Goal: Task Accomplishment & Management: Use online tool/utility

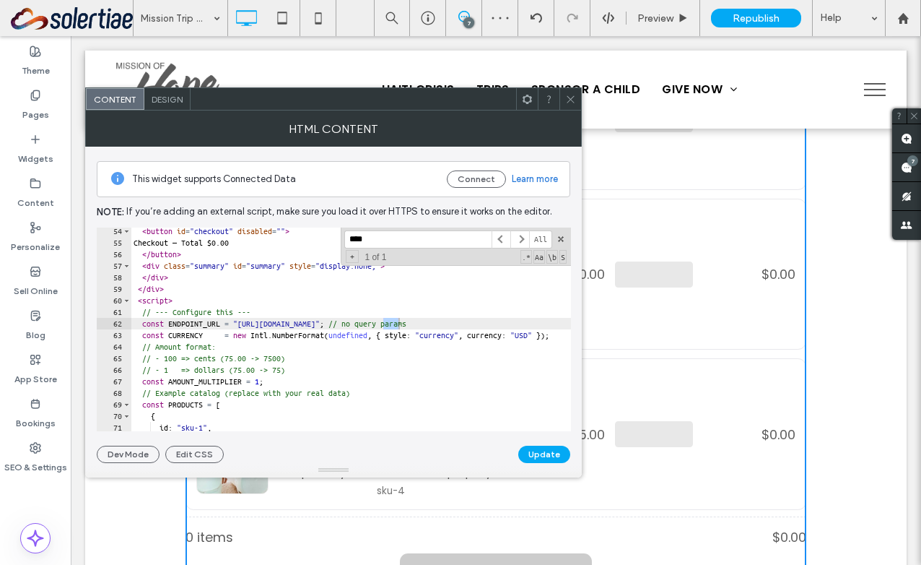
scroll to position [615, 0]
type input "****"
click at [426, 322] on div "< button id = "checkout" disabled = "" > Checkout — Total $0.00 </ button > < d…" at bounding box center [815, 338] width 1368 height 227
drag, startPoint x: 497, startPoint y: 324, endPoint x: 337, endPoint y: 326, distance: 160.3
click at [337, 326] on div "< button id = "checkout" disabled = "" > Checkout — Total $0.00 </ button > < d…" at bounding box center [815, 338] width 1368 height 227
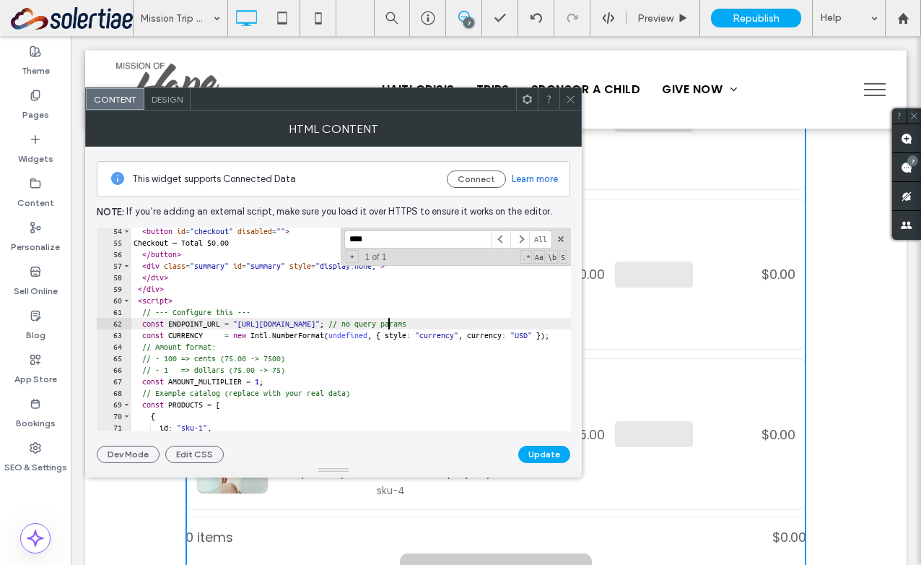
scroll to position [0, 21]
type textarea "**********"
click at [550, 450] on button "Update" at bounding box center [544, 454] width 52 height 17
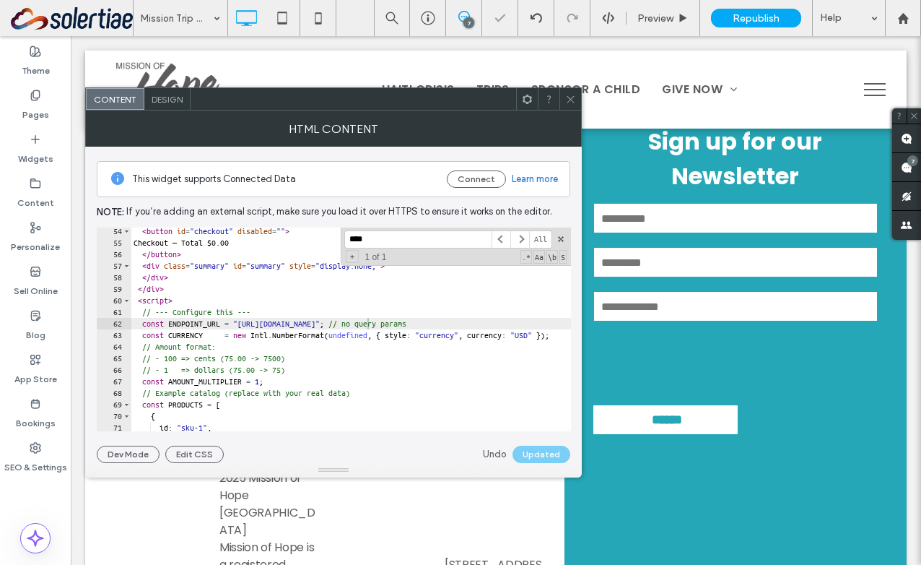
click at [570, 100] on icon at bounding box center [570, 99] width 11 height 11
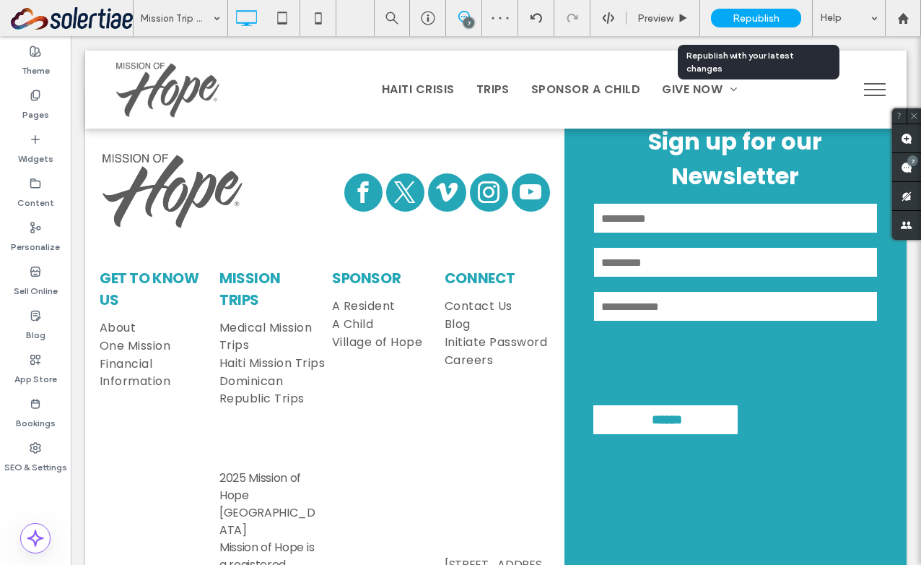
click at [739, 17] on span "Republish" at bounding box center [756, 18] width 47 height 12
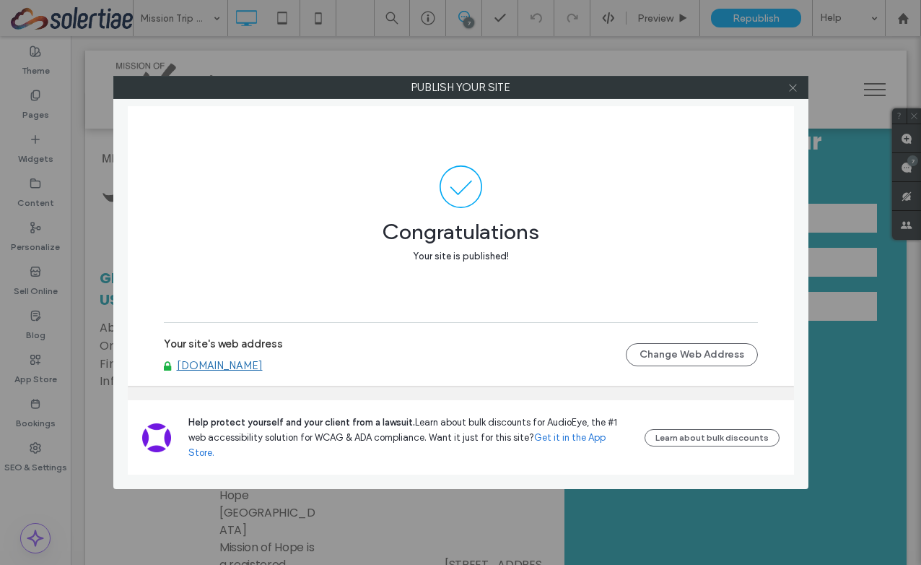
click at [797, 90] on icon at bounding box center [793, 87] width 11 height 11
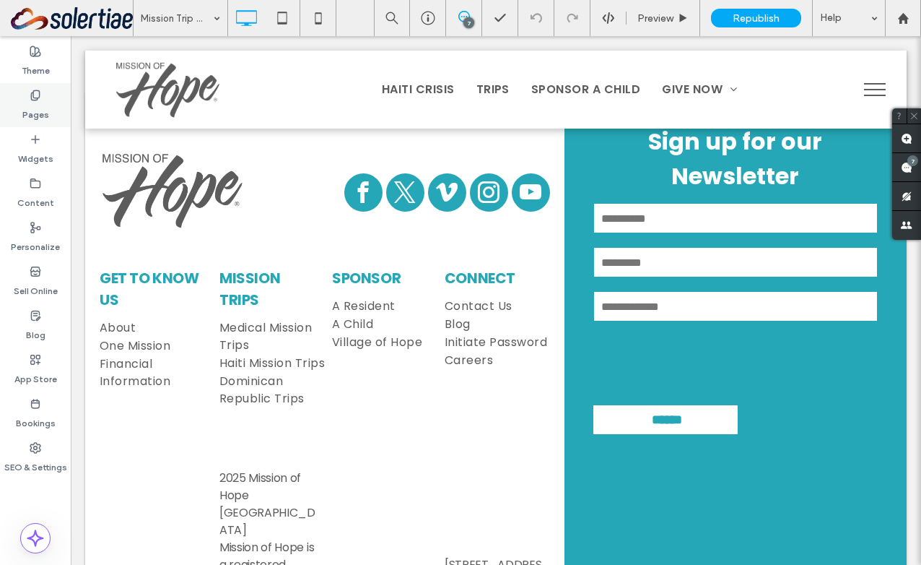
click at [38, 99] on icon at bounding box center [36, 96] width 12 height 12
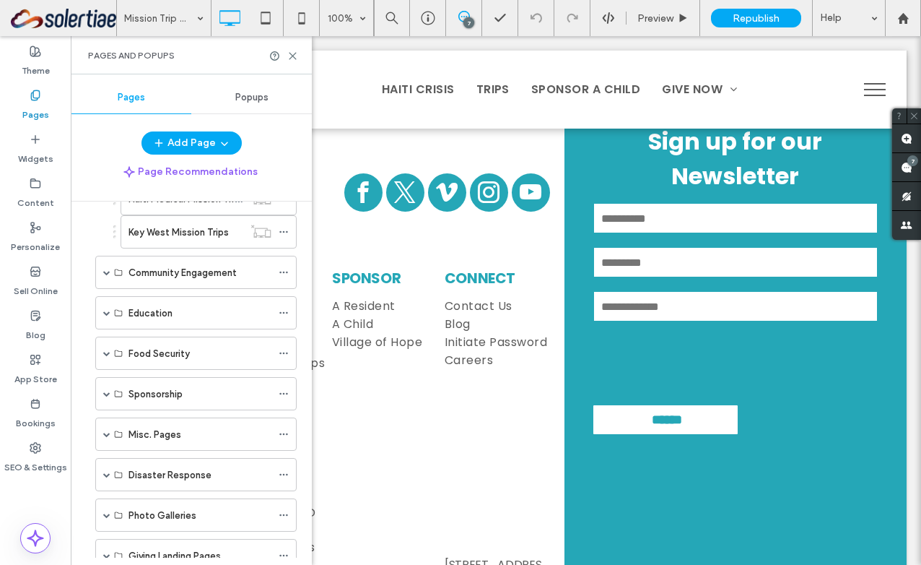
scroll to position [688, 0]
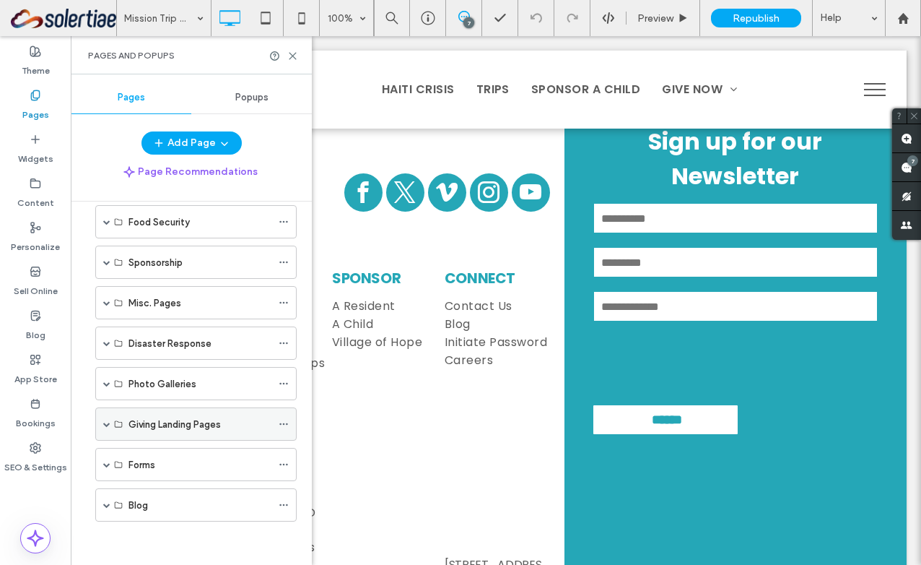
click at [108, 420] on span at bounding box center [106, 423] width 7 height 7
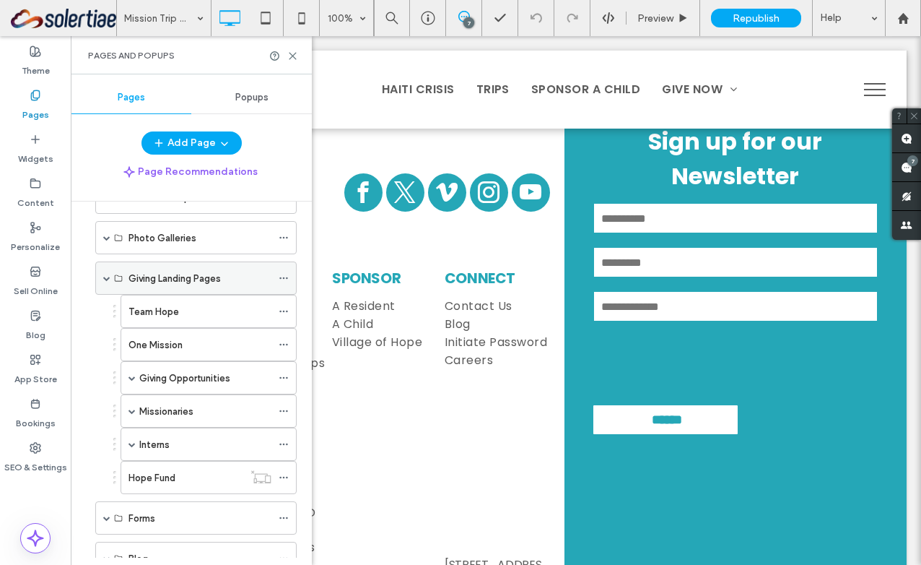
scroll to position [887, 0]
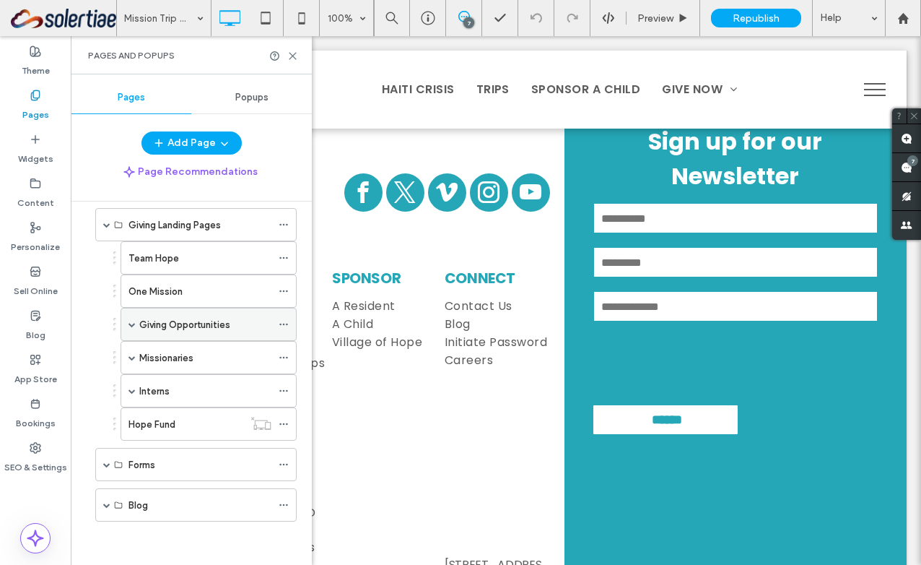
click at [136, 320] on div "Giving Opportunities" at bounding box center [209, 324] width 176 height 33
click at [135, 326] on span at bounding box center [132, 324] width 7 height 7
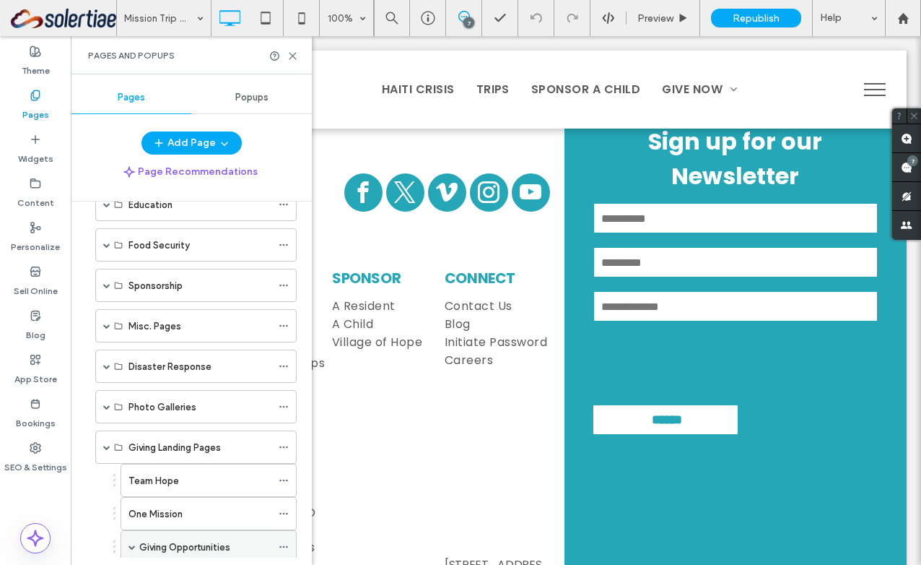
scroll to position [657, 0]
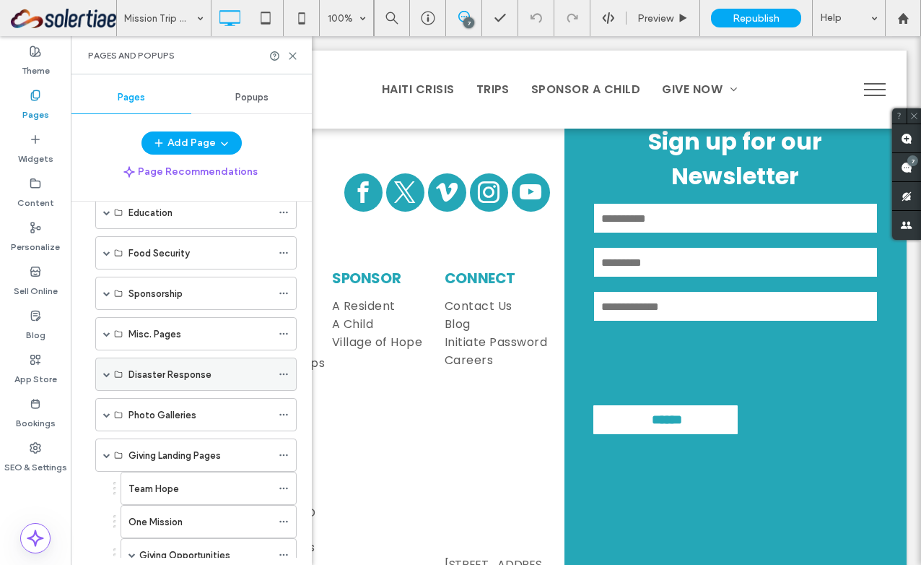
click at [108, 373] on span at bounding box center [106, 373] width 7 height 7
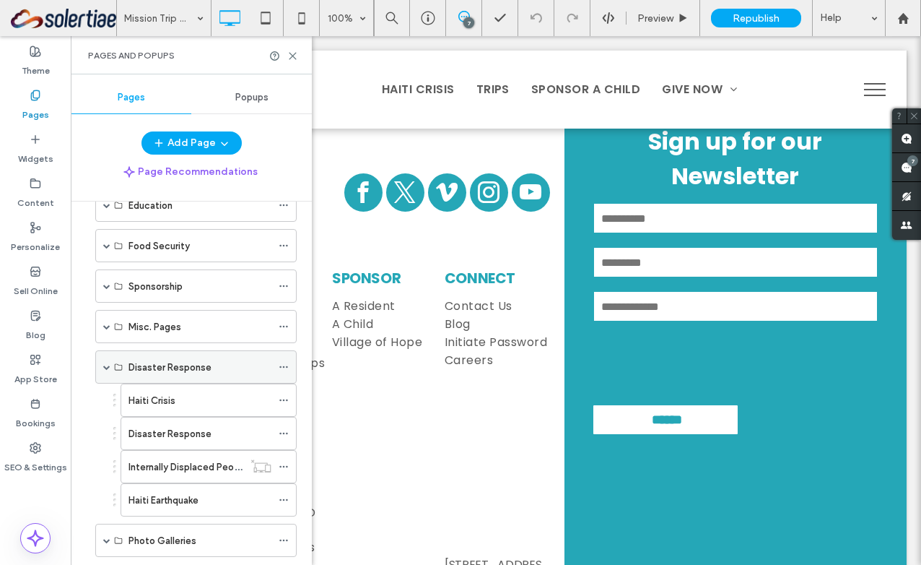
scroll to position [666, 0]
click at [160, 396] on label "Haiti Crisis" at bounding box center [152, 398] width 47 height 25
click at [292, 59] on div at bounding box center [460, 282] width 921 height 565
click at [292, 56] on use at bounding box center [293, 56] width 6 height 6
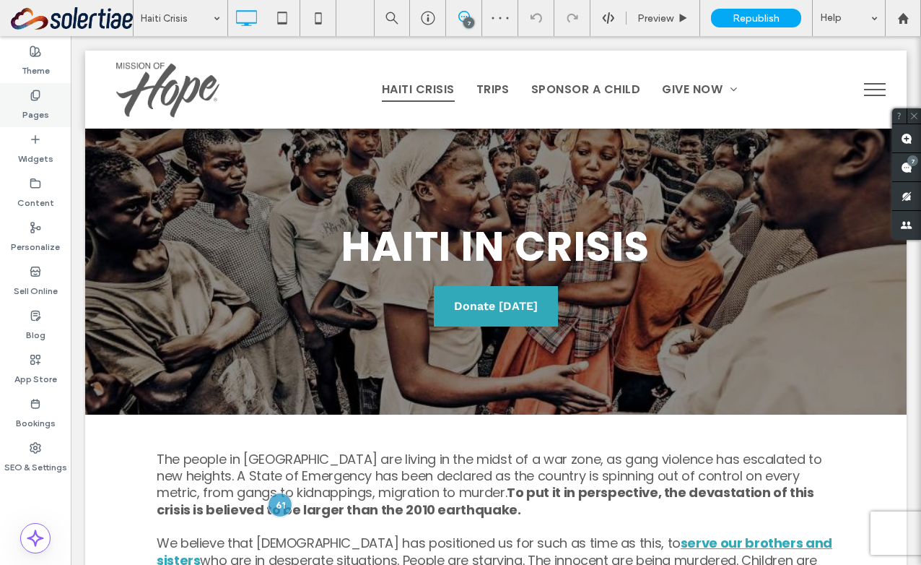
click at [49, 121] on div "Pages" at bounding box center [35, 105] width 71 height 44
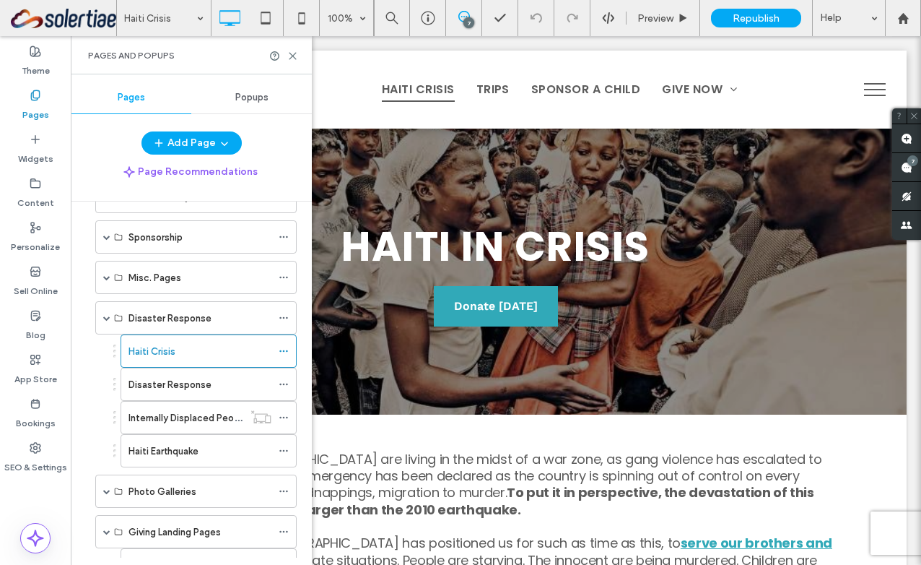
scroll to position [771, 0]
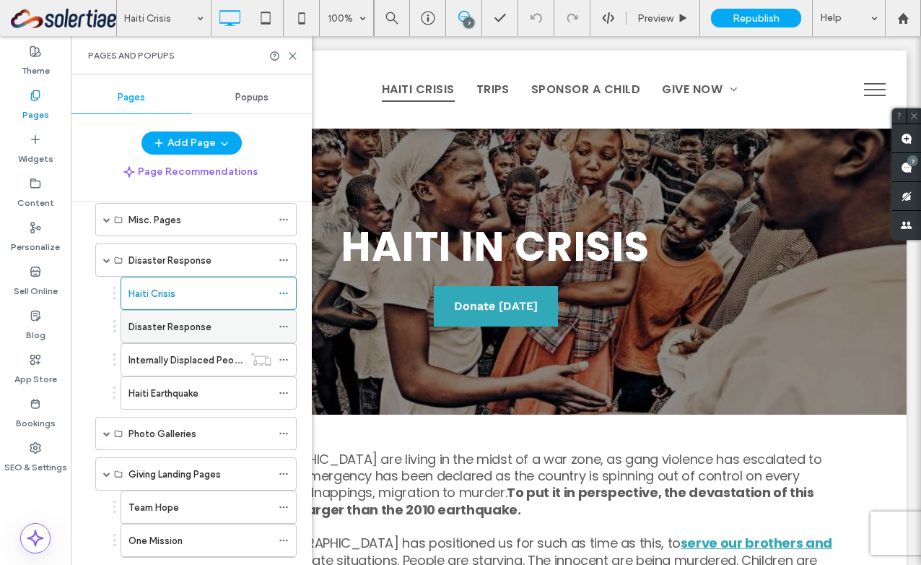
click at [199, 334] on div "Disaster Response" at bounding box center [200, 327] width 143 height 32
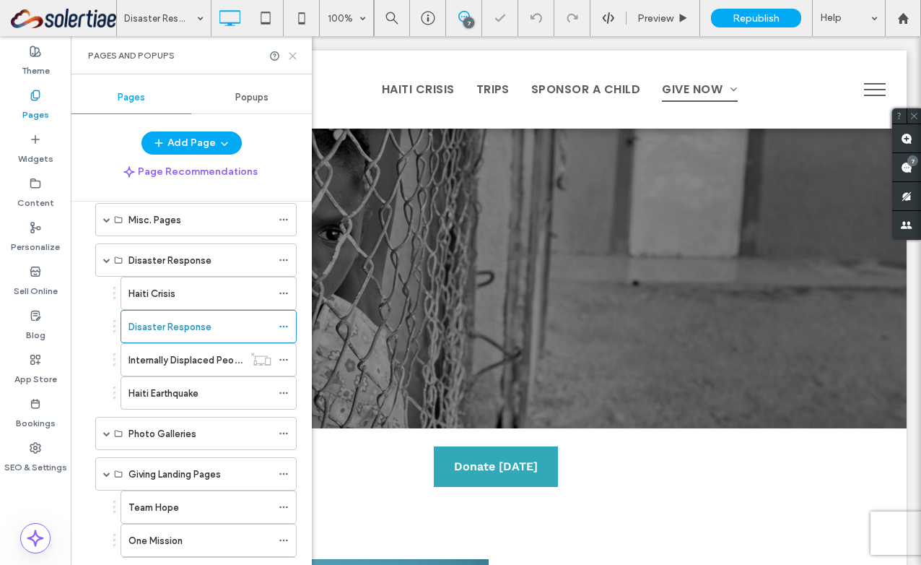
click at [291, 52] on icon at bounding box center [292, 56] width 11 height 11
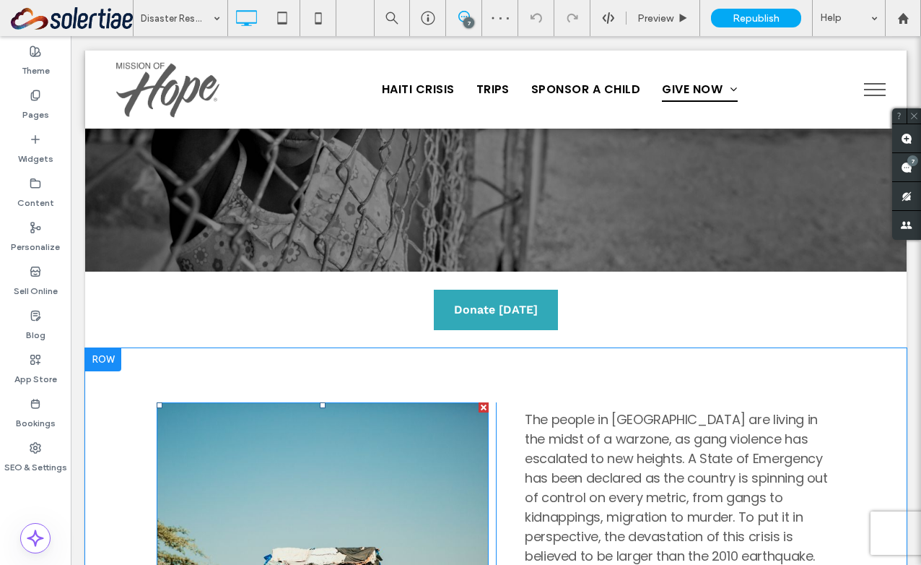
scroll to position [84, 0]
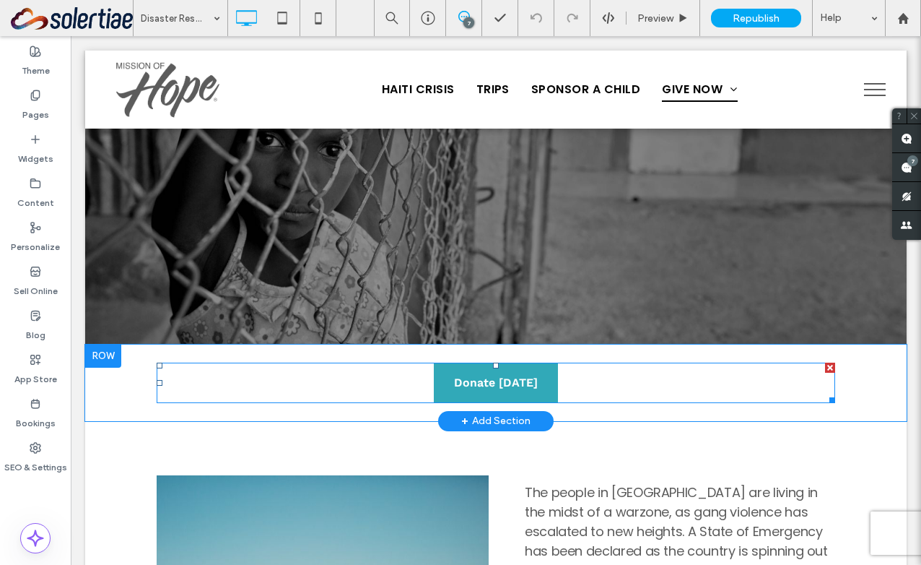
click at [604, 379] on span at bounding box center [496, 383] width 679 height 40
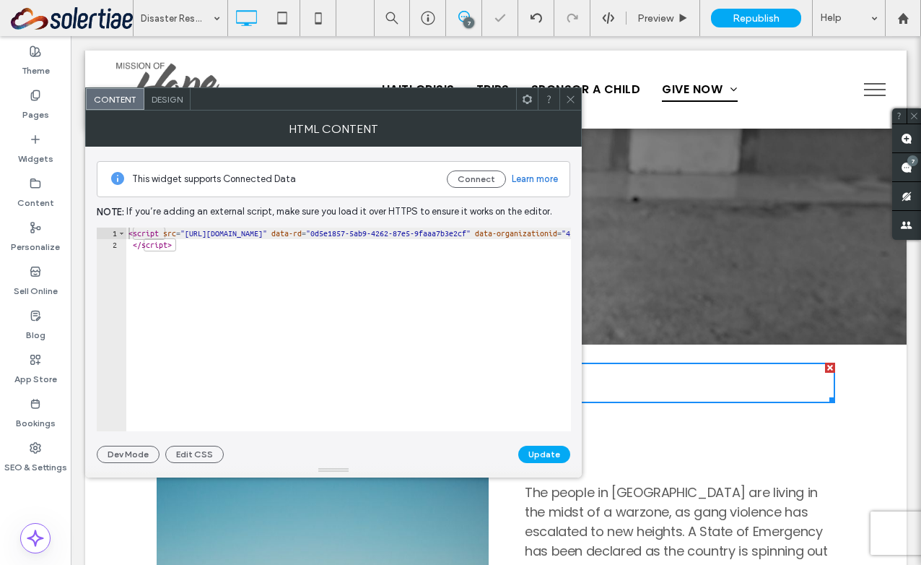
click at [383, 306] on div "< script src = "https://raisedonorsprod.azureedge.net/embed/embed.js" data-rd =…" at bounding box center [498, 340] width 745 height 227
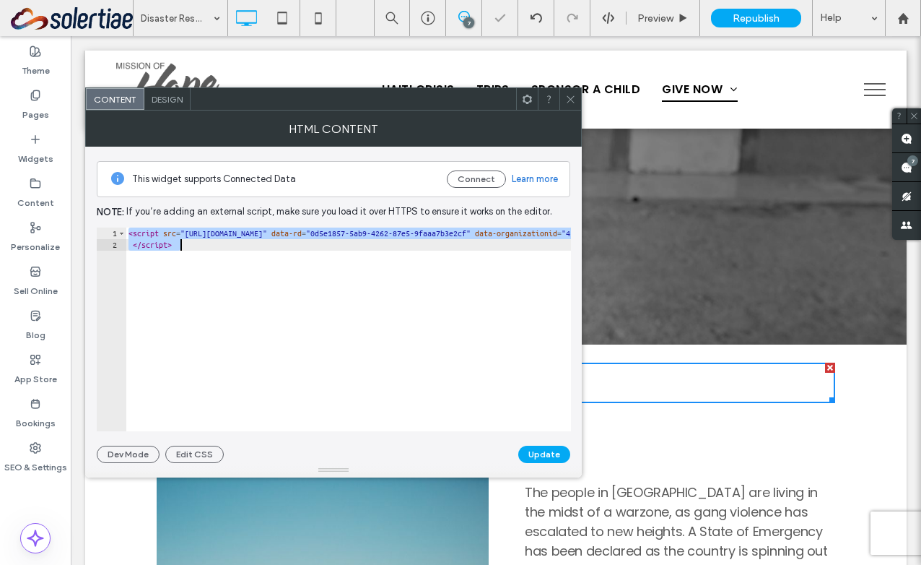
paste textarea "Cursor at row 2"
type textarea "*********"
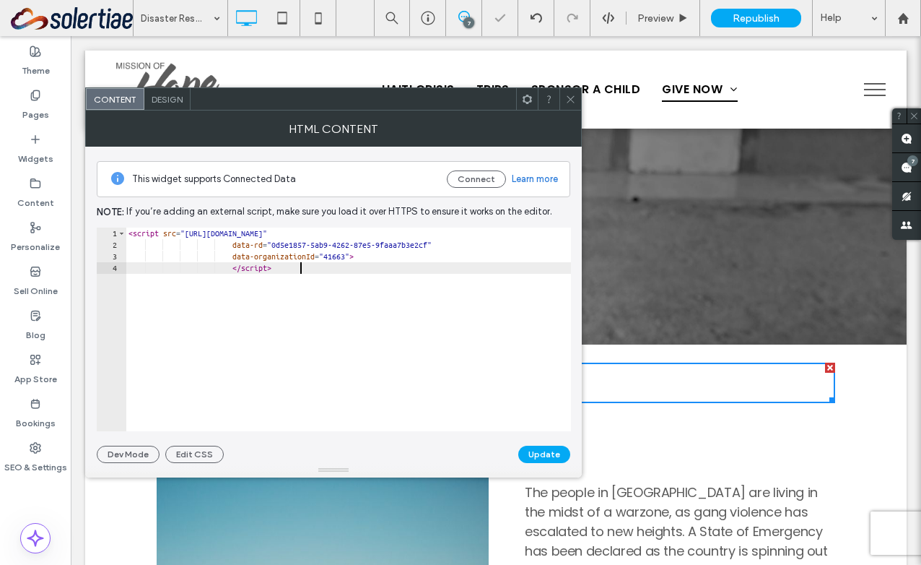
click at [558, 464] on div at bounding box center [333, 470] width 497 height 14
click at [558, 458] on button "Update" at bounding box center [544, 454] width 52 height 17
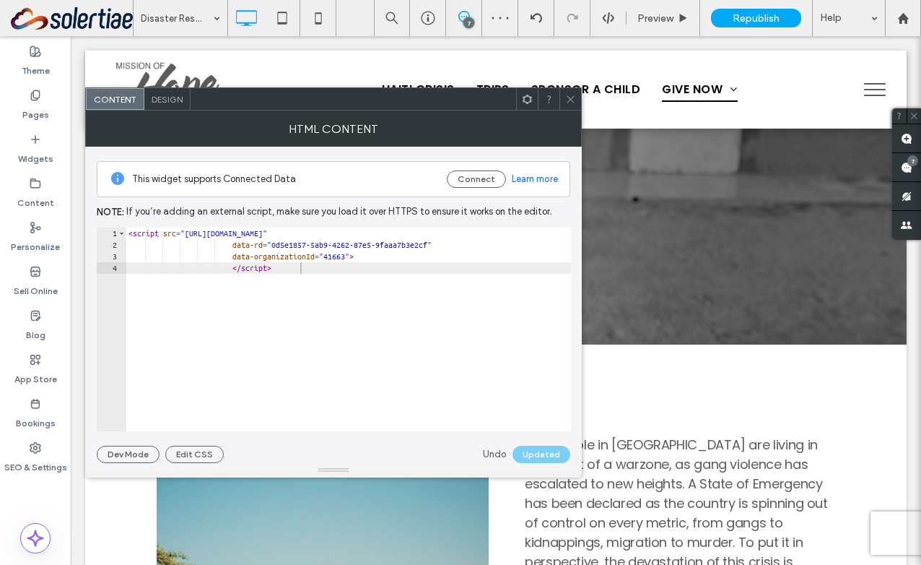
click at [570, 102] on icon at bounding box center [570, 99] width 11 height 11
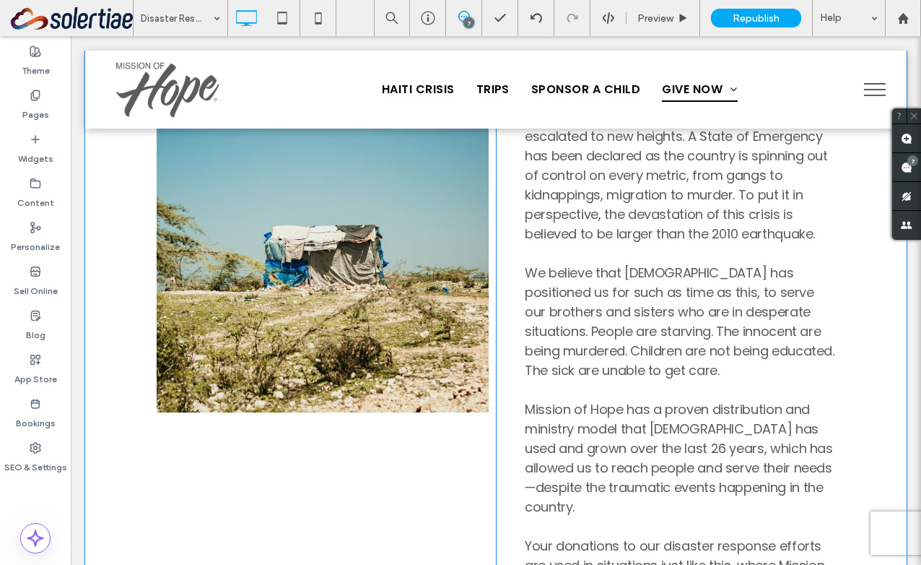
scroll to position [0, 0]
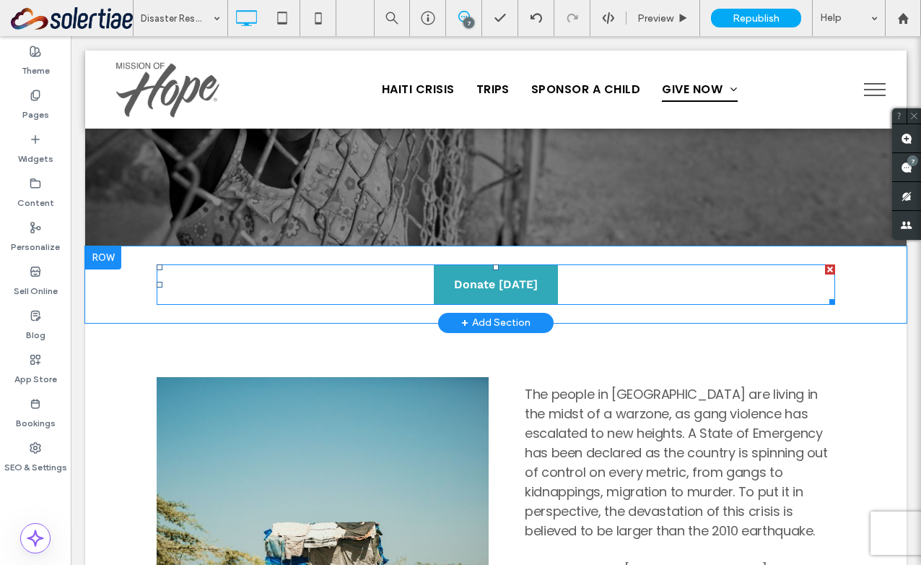
click at [405, 285] on span at bounding box center [496, 284] width 679 height 40
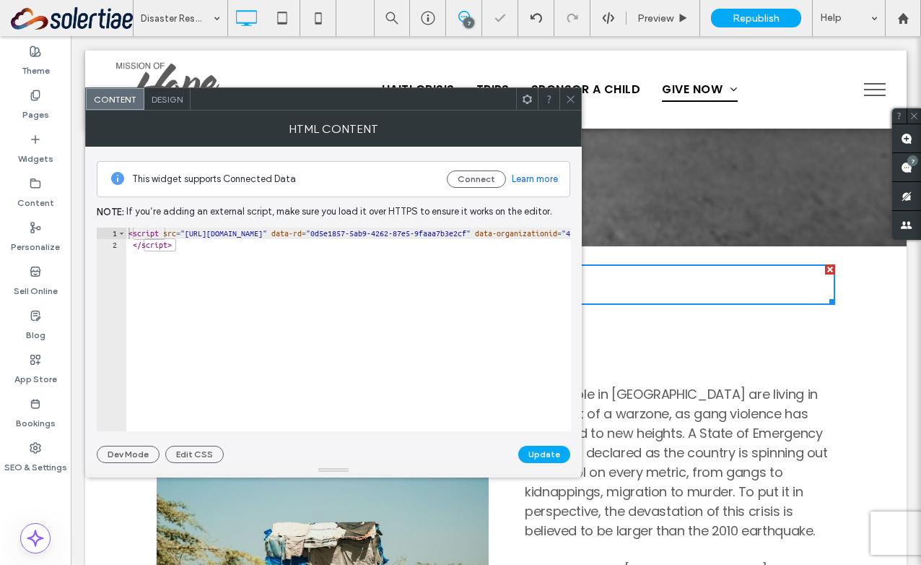
click at [352, 268] on div "< script src = "[URL][DOMAIN_NAME]" data-rd = "0d5e1857-5ab9-4262-87e5-9faaa7b3…" at bounding box center [498, 340] width 745 height 227
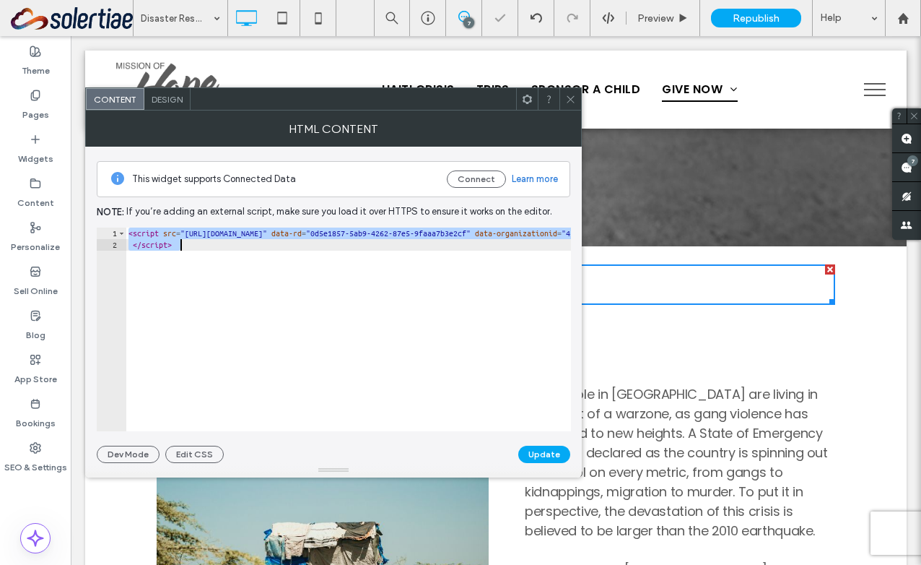
paste textarea "Cursor at row 2"
type textarea "*********"
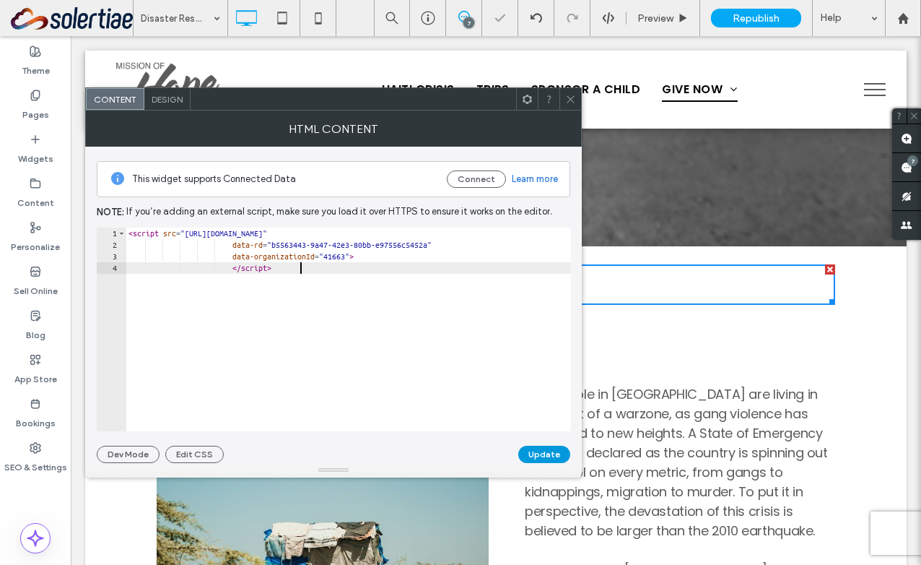
click at [542, 459] on button "Update" at bounding box center [544, 454] width 52 height 17
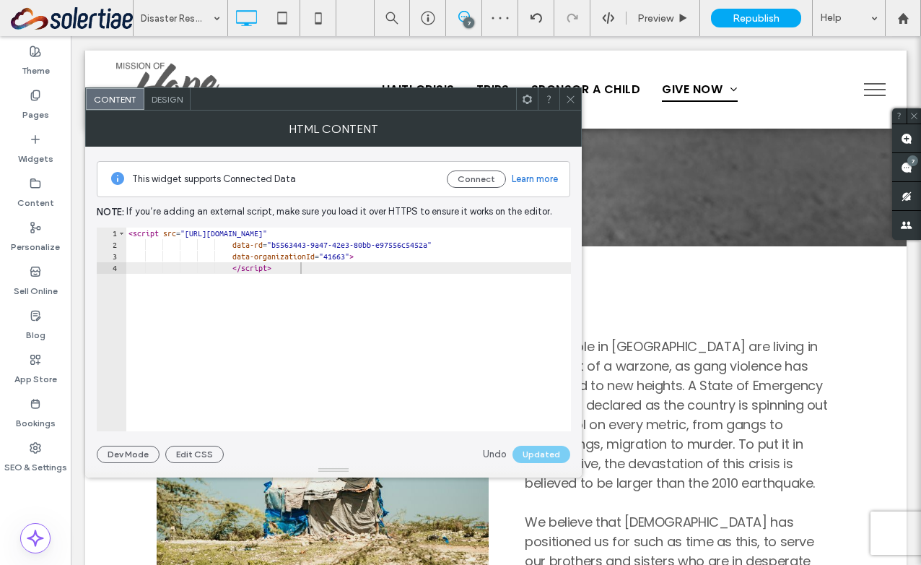
click at [572, 97] on use at bounding box center [570, 98] width 7 height 7
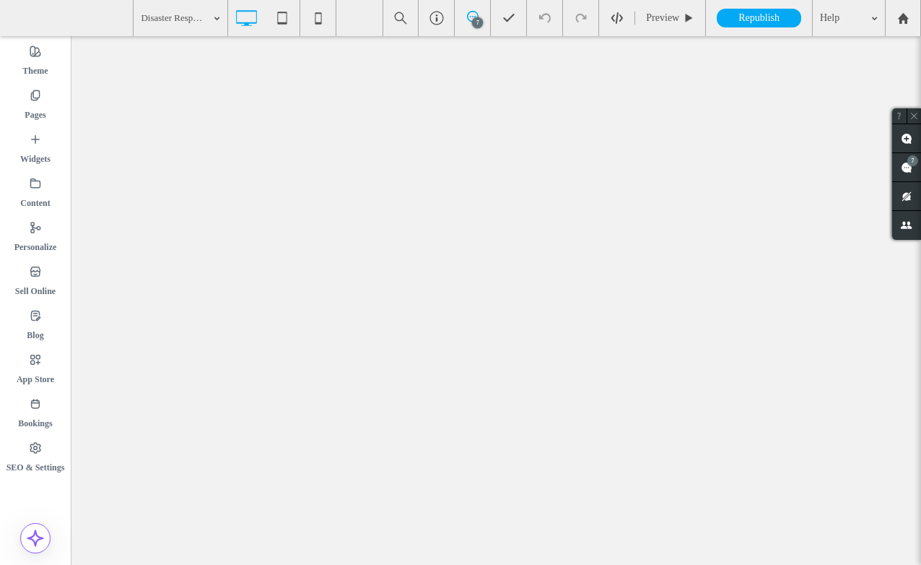
select select "***"
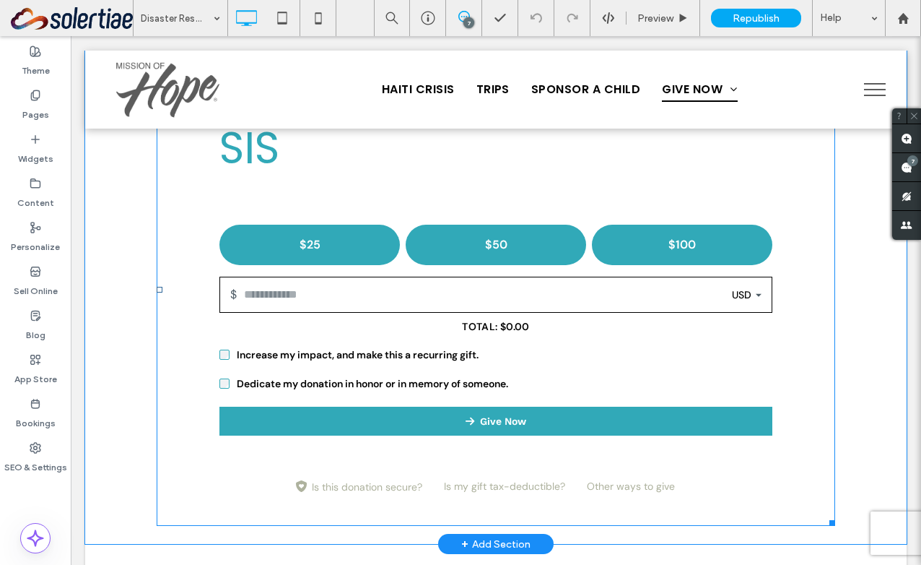
click at [364, 208] on span at bounding box center [496, 289] width 679 height 473
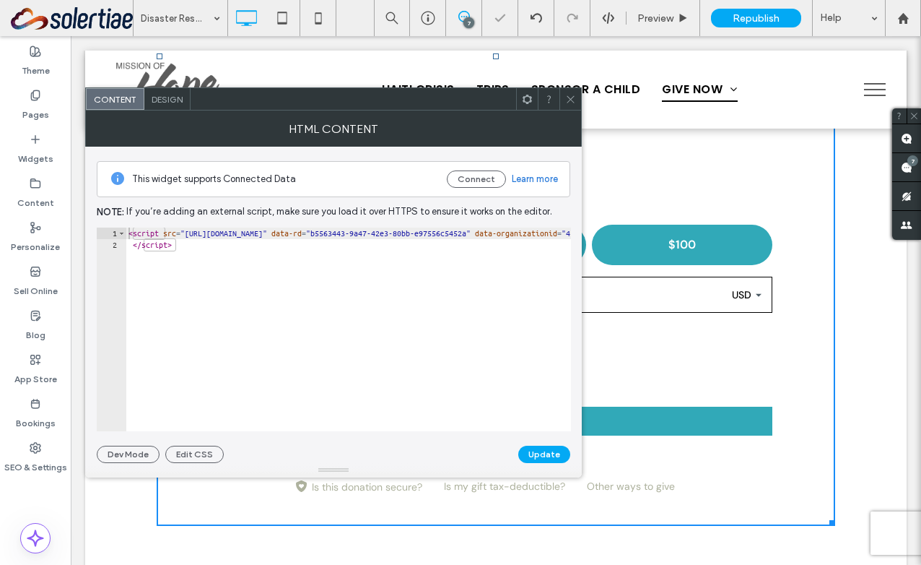
click at [565, 99] on icon at bounding box center [570, 99] width 11 height 11
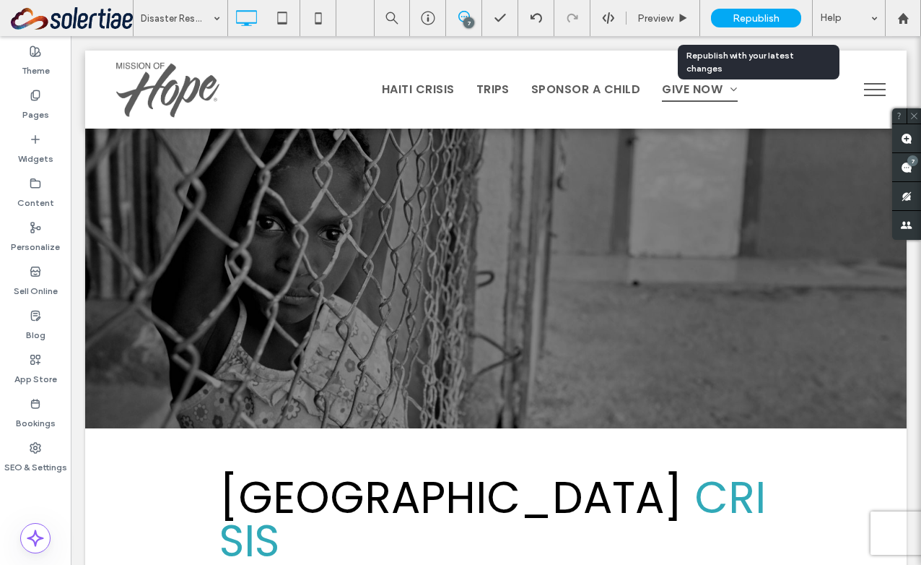
click at [774, 9] on div "Republish" at bounding box center [756, 18] width 90 height 19
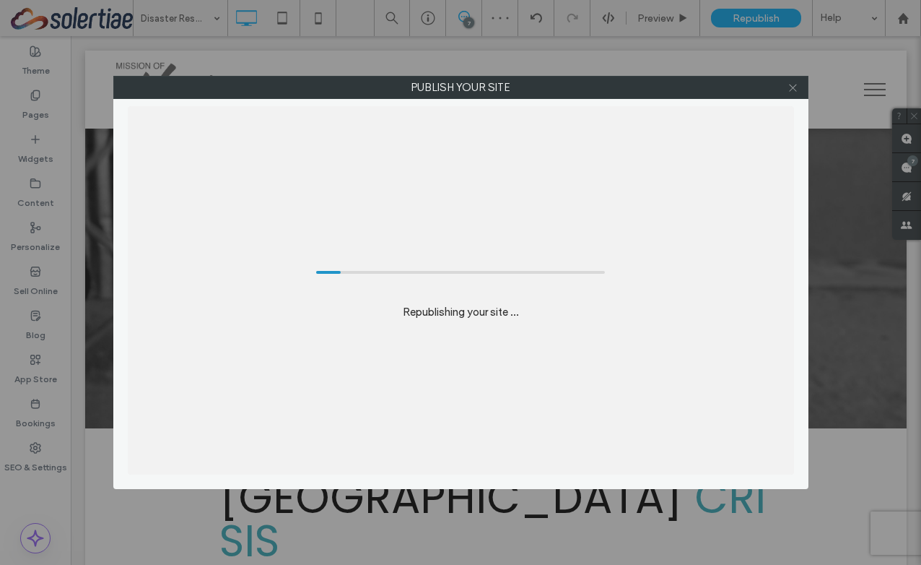
click at [791, 87] on icon at bounding box center [793, 87] width 11 height 11
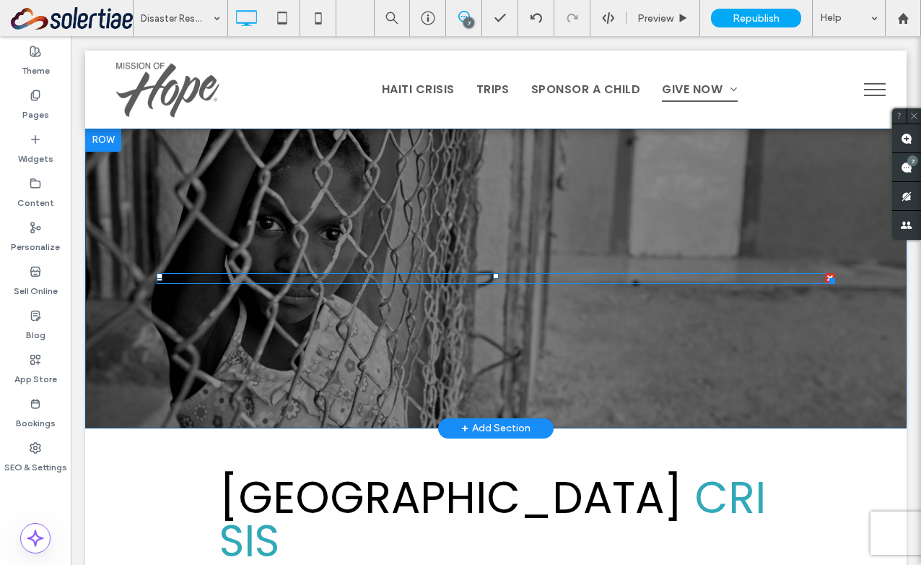
click at [507, 274] on div at bounding box center [496, 278] width 679 height 11
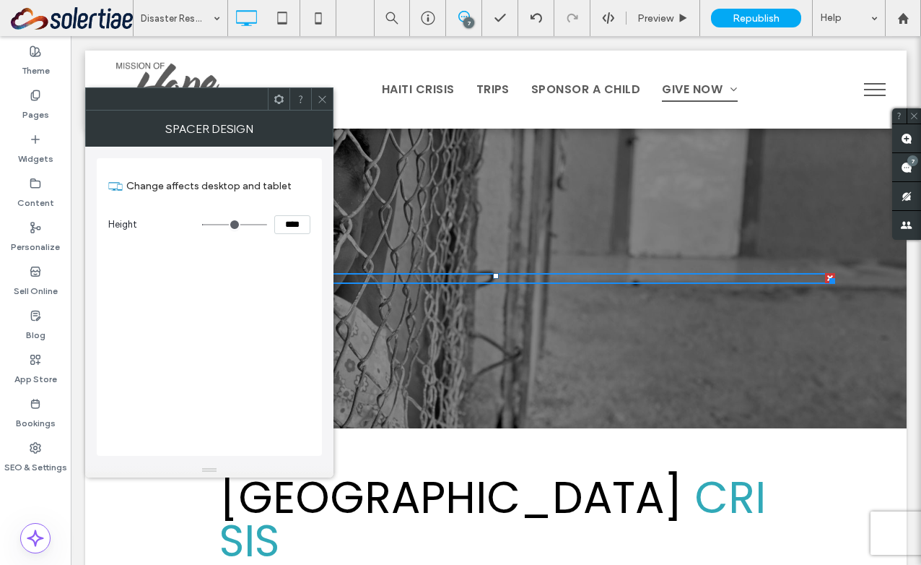
click at [322, 97] on icon at bounding box center [322, 99] width 11 height 11
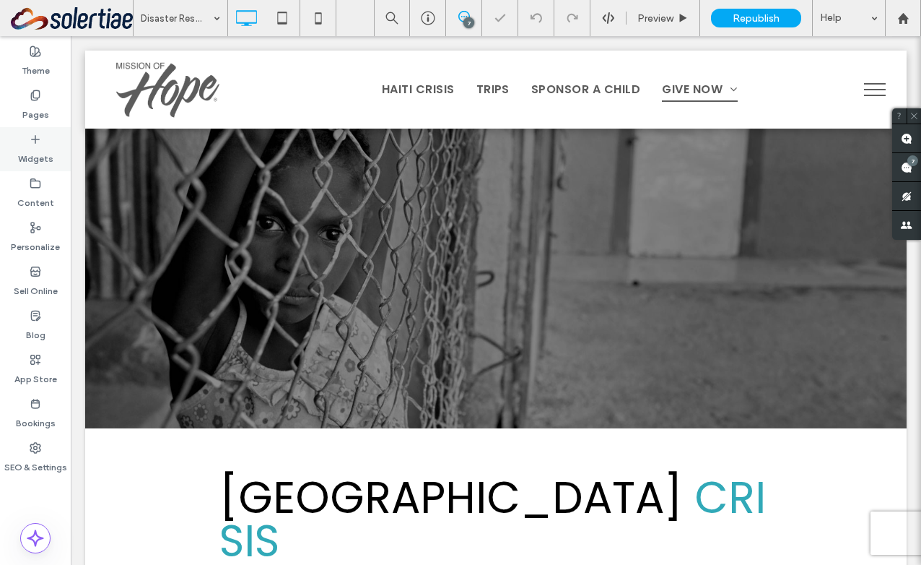
click at [52, 152] on label "Widgets" at bounding box center [35, 155] width 35 height 20
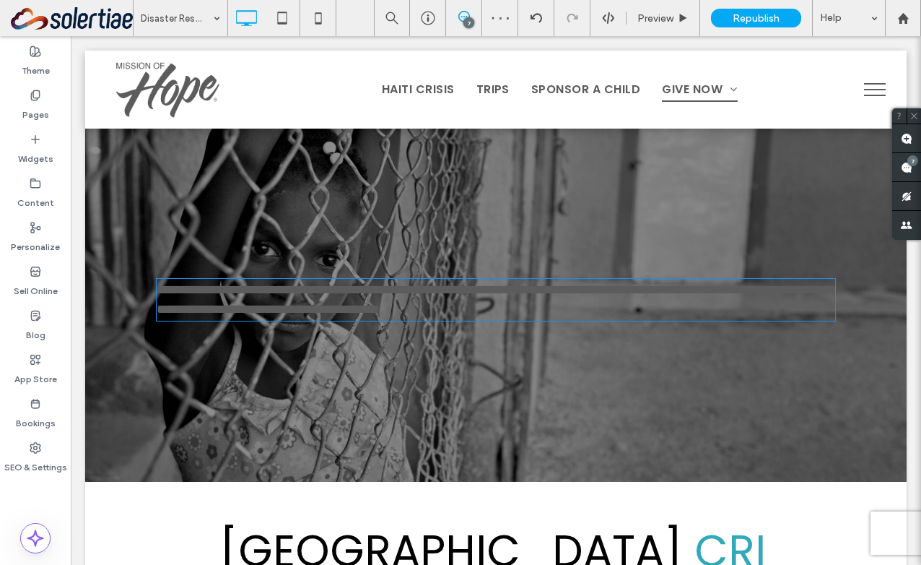
type input "*******"
type input "**"
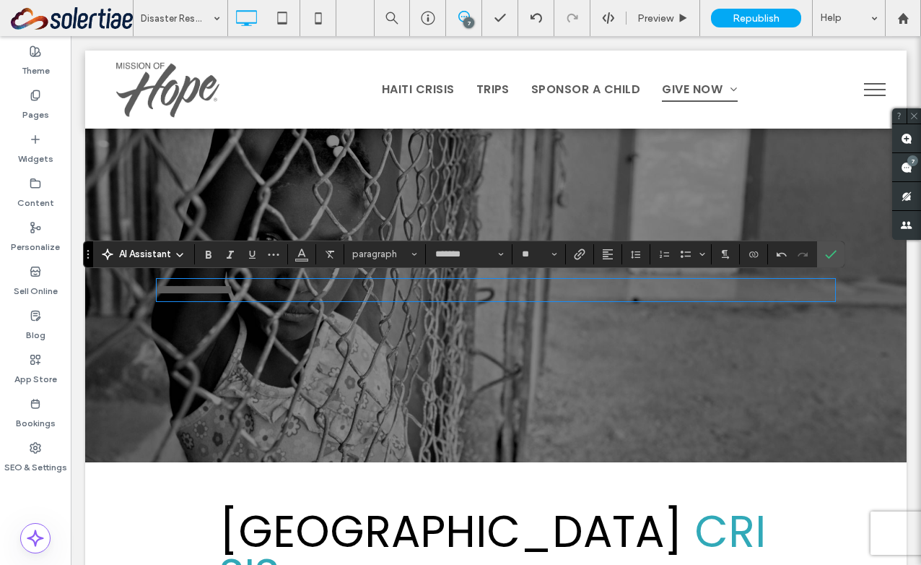
click at [378, 268] on div "**********" at bounding box center [496, 296] width 822 height 334
click at [387, 257] on span "paragraph" at bounding box center [380, 253] width 56 height 11
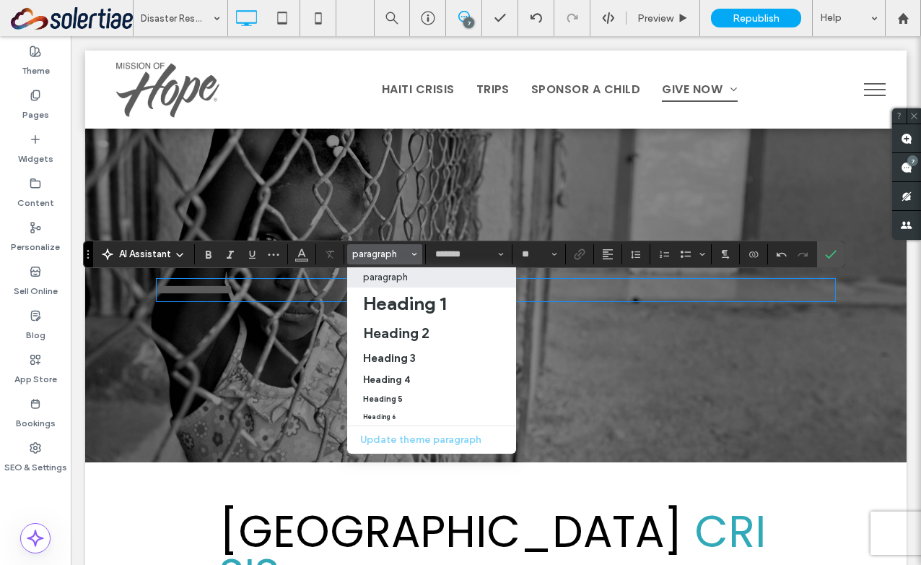
click at [309, 290] on p "**********" at bounding box center [496, 289] width 679 height 19
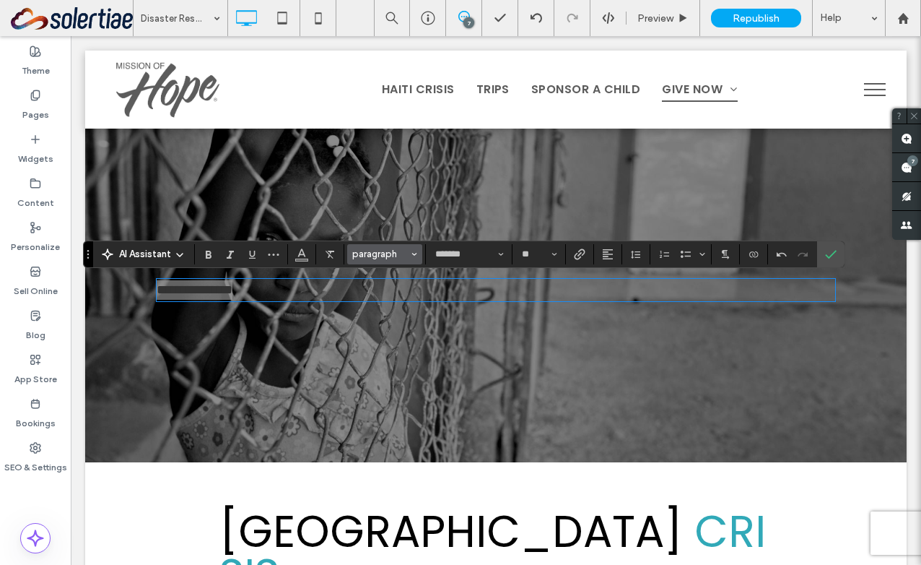
click at [407, 254] on span "paragraph" at bounding box center [380, 253] width 56 height 11
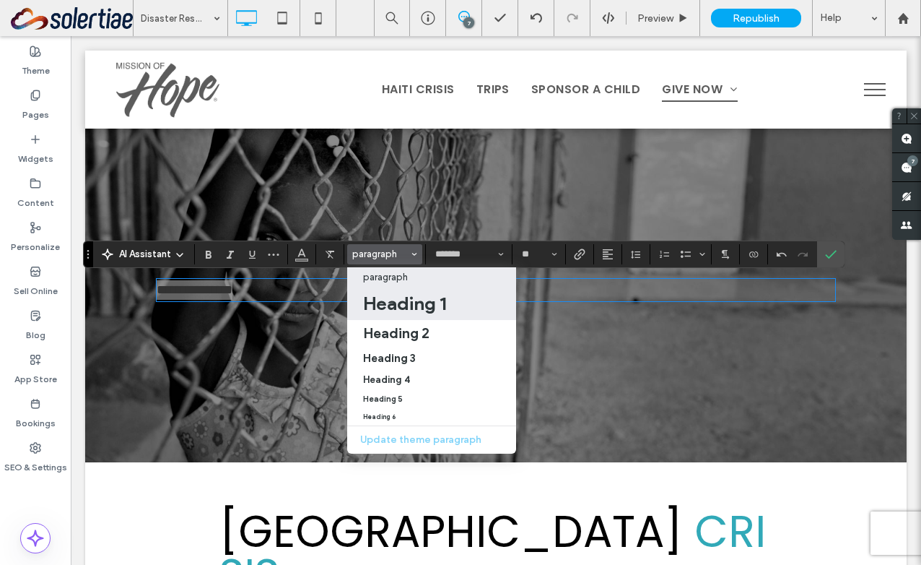
click at [409, 310] on h1 "Heading 1" at bounding box center [404, 303] width 83 height 23
type input "**"
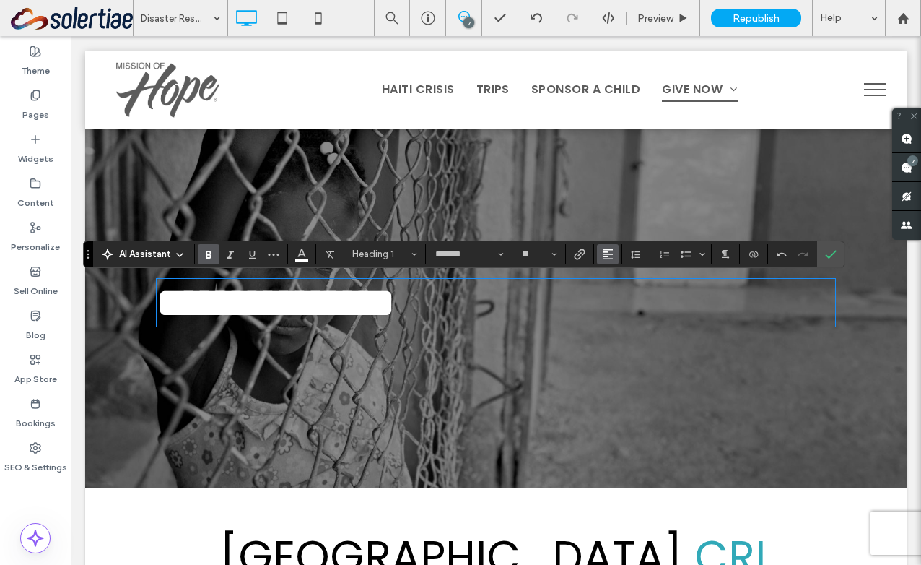
click at [608, 253] on use "Alignment" at bounding box center [608, 254] width 10 height 10
click at [612, 295] on label "ui.textEditor.alignment.center" at bounding box center [622, 298] width 51 height 21
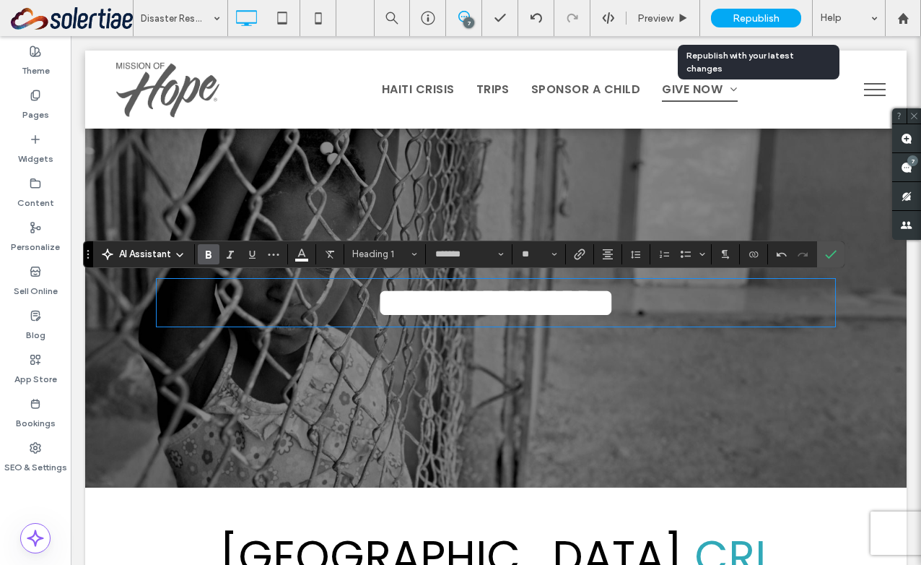
click at [767, 25] on div "Republish" at bounding box center [756, 18] width 90 height 19
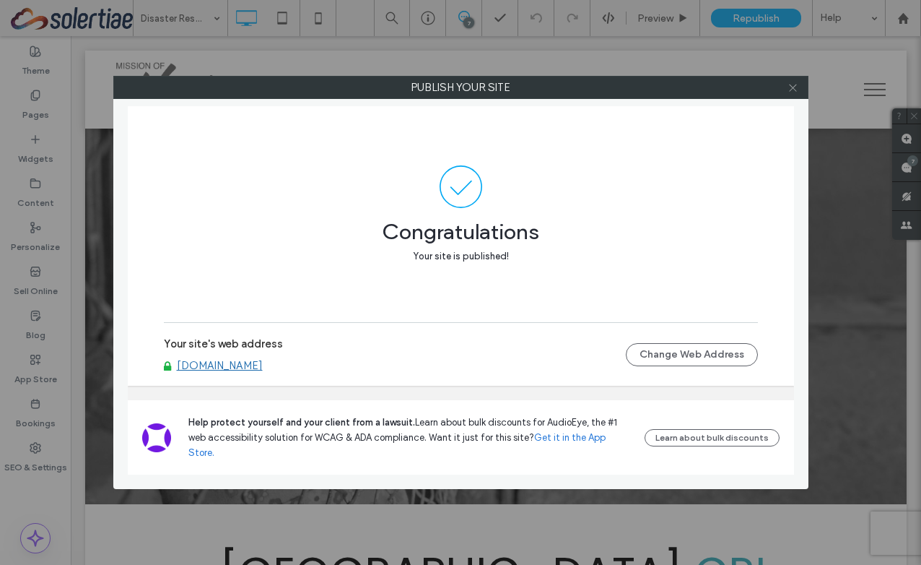
click at [791, 89] on use at bounding box center [792, 87] width 7 height 7
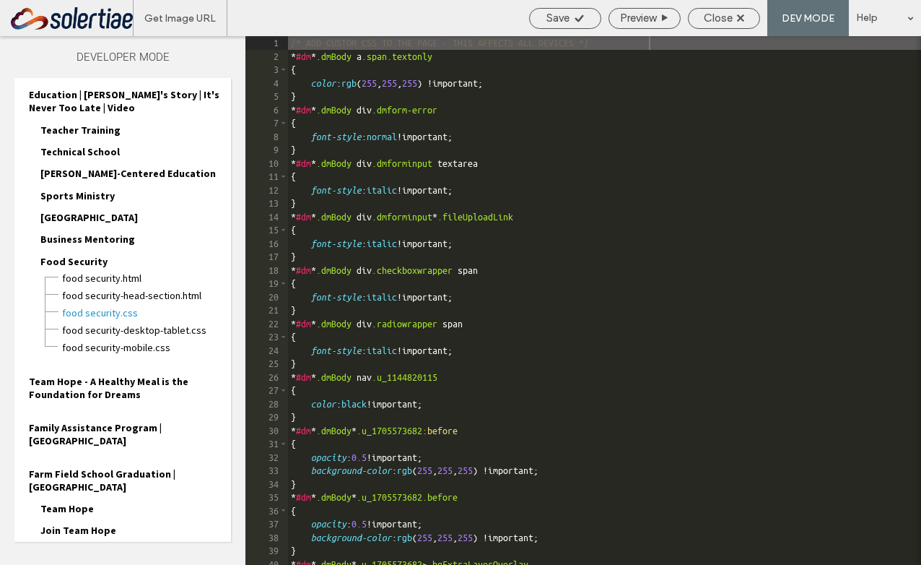
scroll to position [1180, 0]
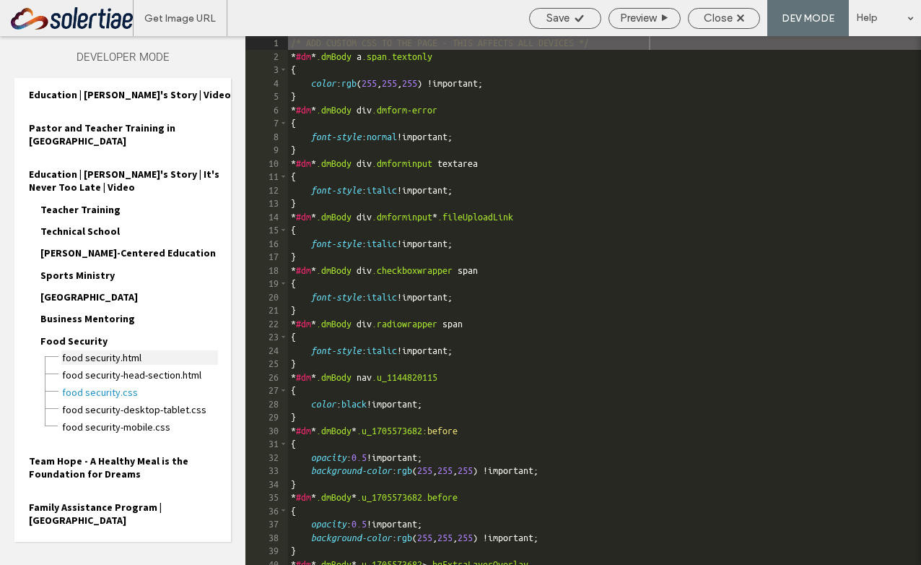
click at [104, 350] on span "Food Security.html" at bounding box center [139, 357] width 157 height 14
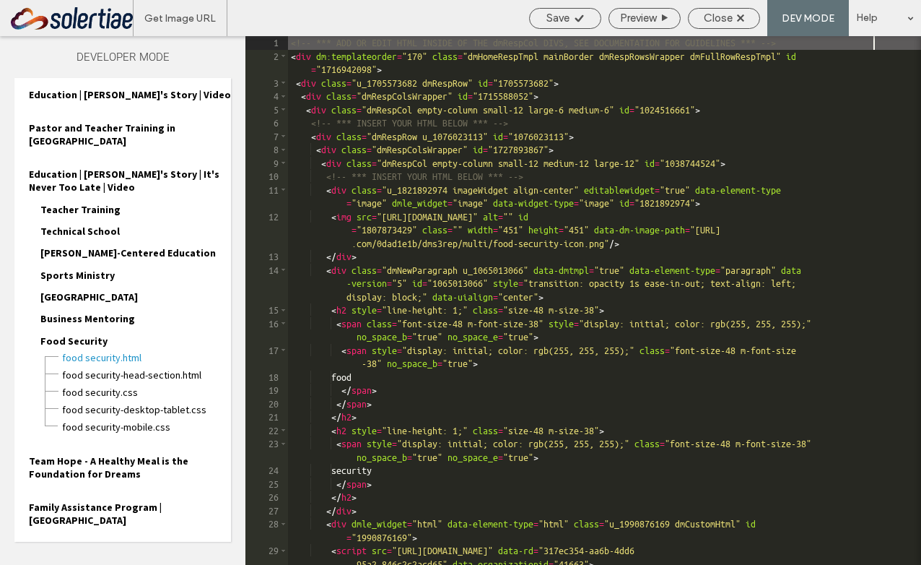
scroll to position [1, 0]
click at [475, 307] on div "<!-- *** ADD OR EDIT HTML INSIDE OF THE dmRespCol DIVS, SEE DOCUMENTATION FOR G…" at bounding box center [604, 313] width 633 height 555
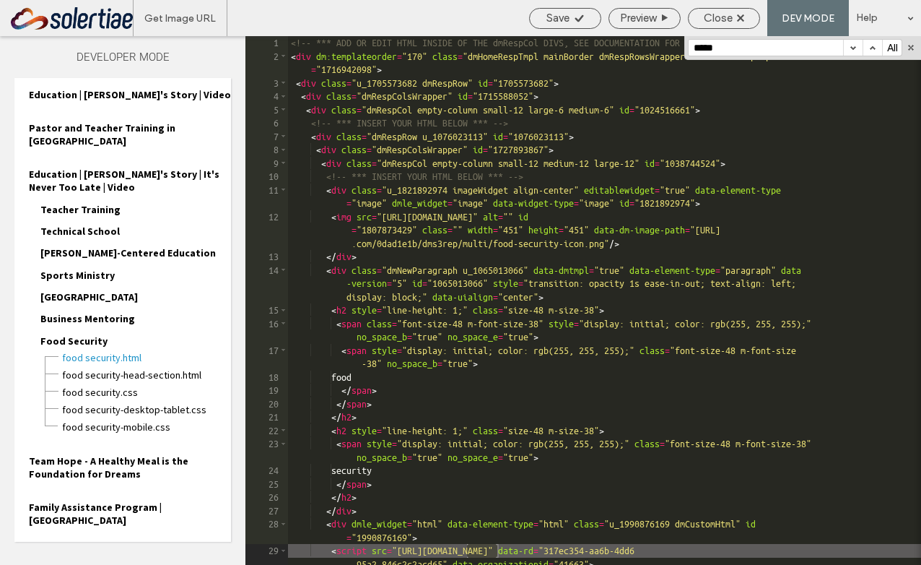
type input "*****"
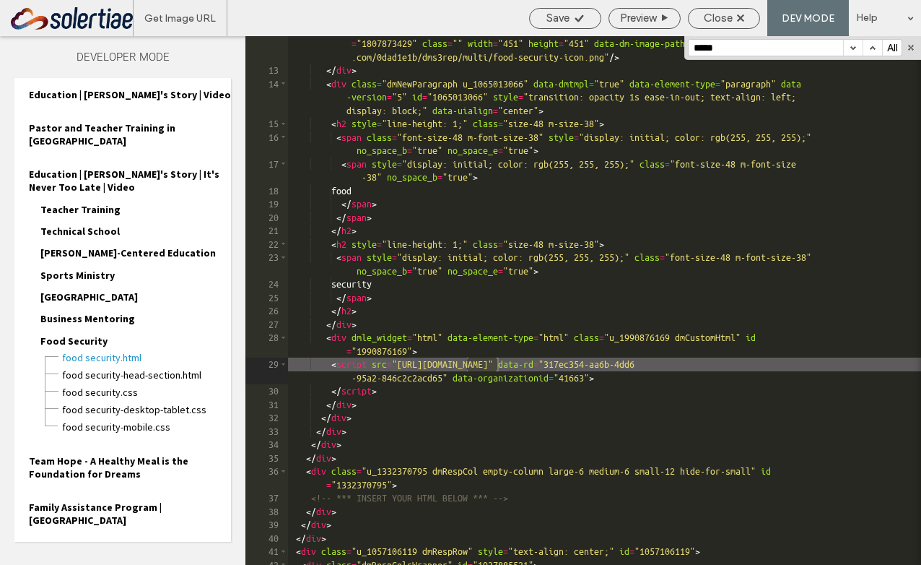
scroll to position [184, 0]
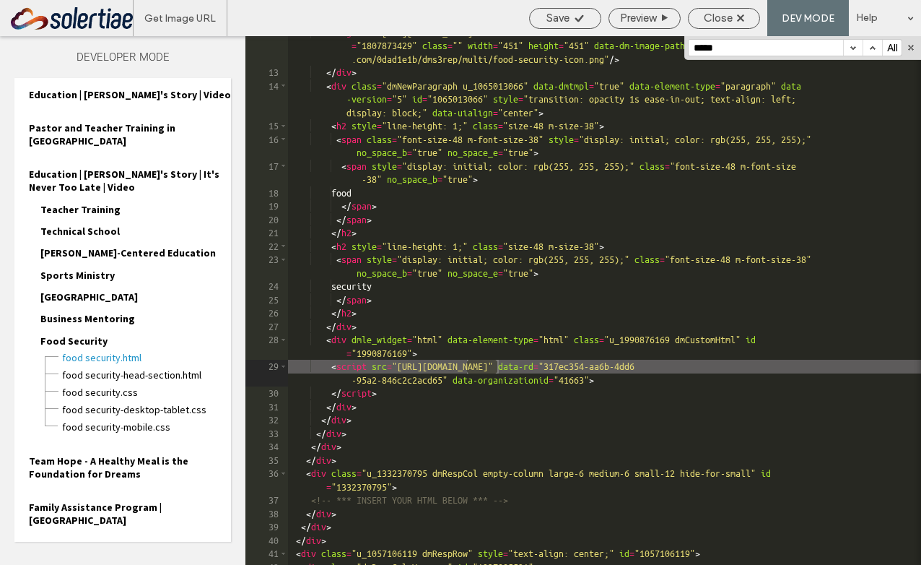
click at [708, 368] on div "< img src = "https://irp.cdn-website.com/0dad1e1b/dms3rep/multi/food-security-i…" at bounding box center [604, 317] width 633 height 582
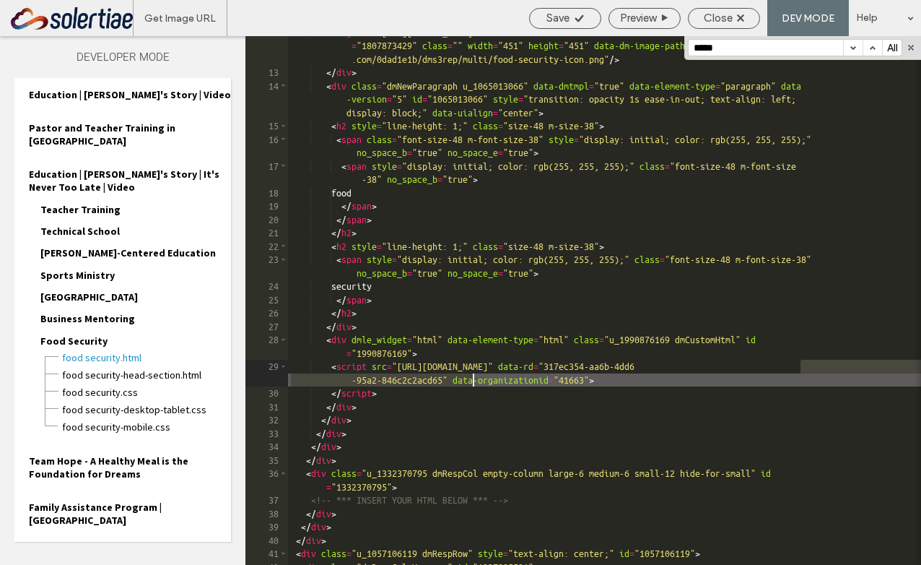
drag, startPoint x: 803, startPoint y: 368, endPoint x: 473, endPoint y: 378, distance: 330.2
click at [473, 378] on div "< img src = "https://irp.cdn-website.com/0dad1e1b/dms3rep/multi/food-security-i…" at bounding box center [604, 317] width 633 height 582
click at [573, 12] on div "Save" at bounding box center [565, 18] width 71 height 13
click at [730, 12] on span "Close" at bounding box center [718, 18] width 29 height 13
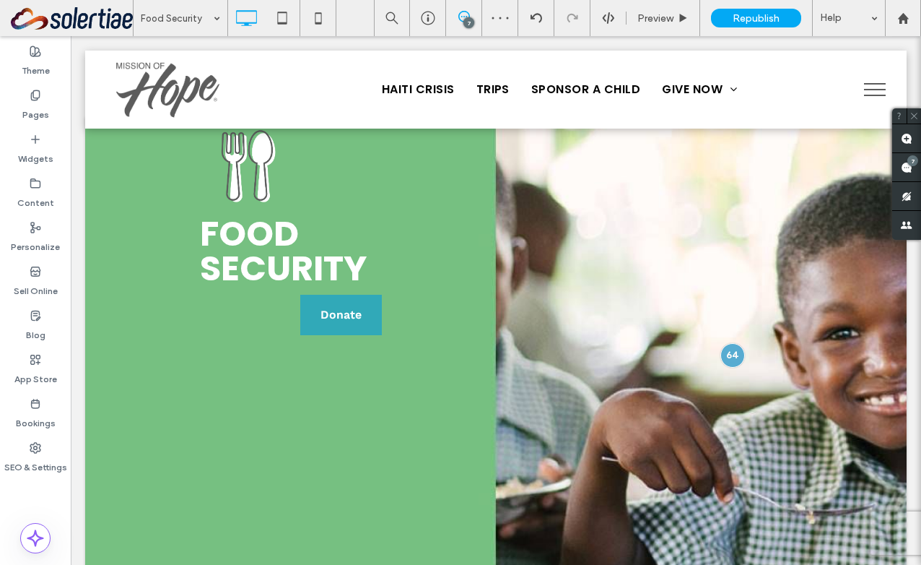
scroll to position [0, 0]
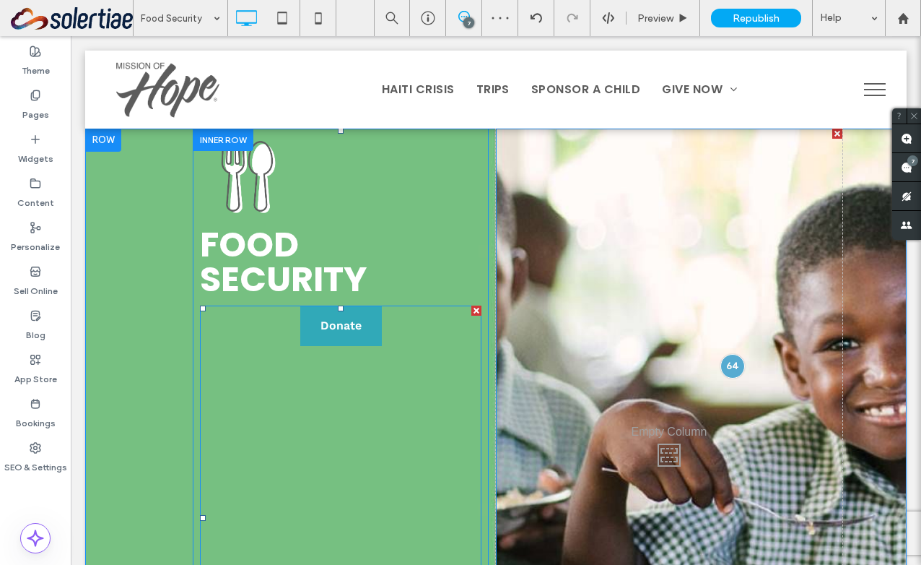
click at [339, 311] on span at bounding box center [341, 518] width 282 height 426
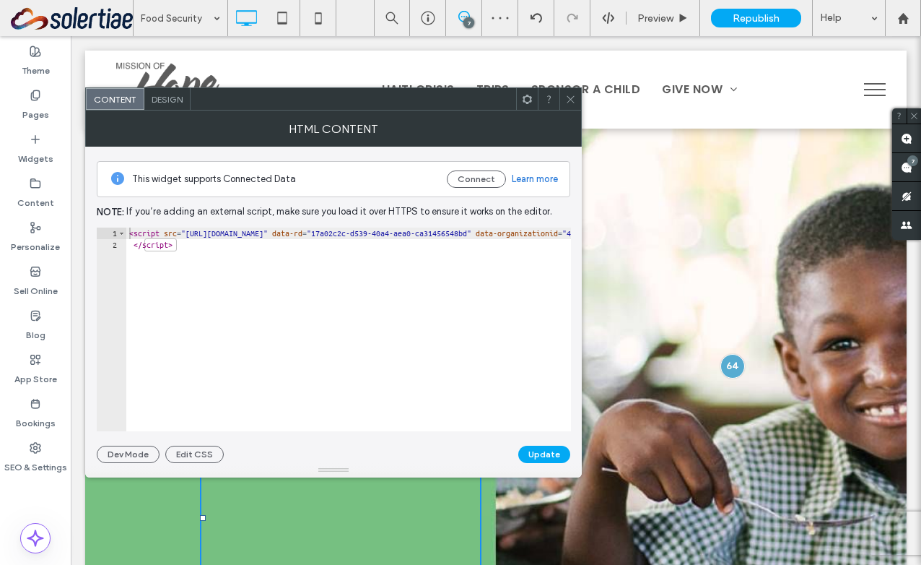
click at [171, 102] on span "Design" at bounding box center [167, 99] width 31 height 11
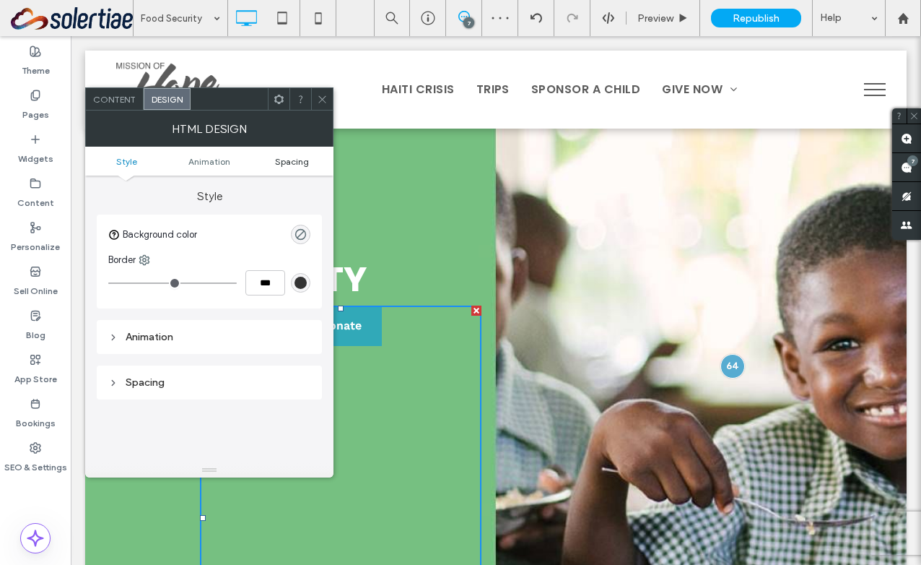
click at [291, 157] on span "Spacing" at bounding box center [292, 161] width 34 height 11
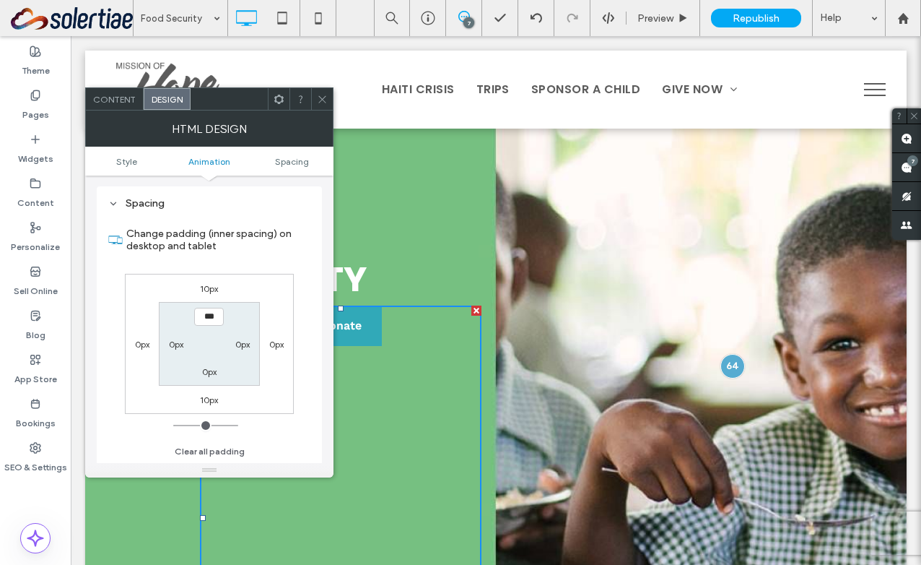
scroll to position [179, 0]
click at [209, 292] on label "10px" at bounding box center [209, 288] width 18 height 11
type input "**"
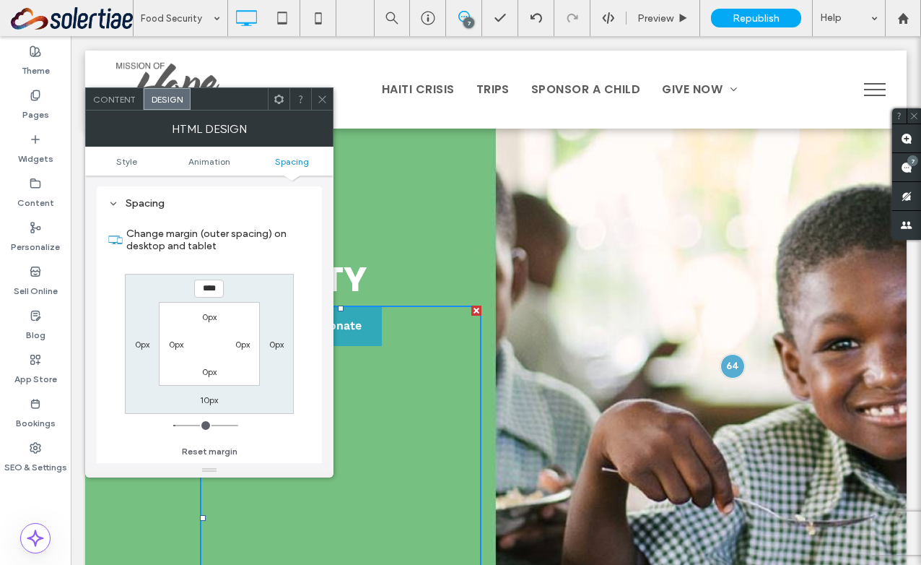
click at [205, 292] on input "****" at bounding box center [209, 288] width 30 height 18
type input "****"
type input "**"
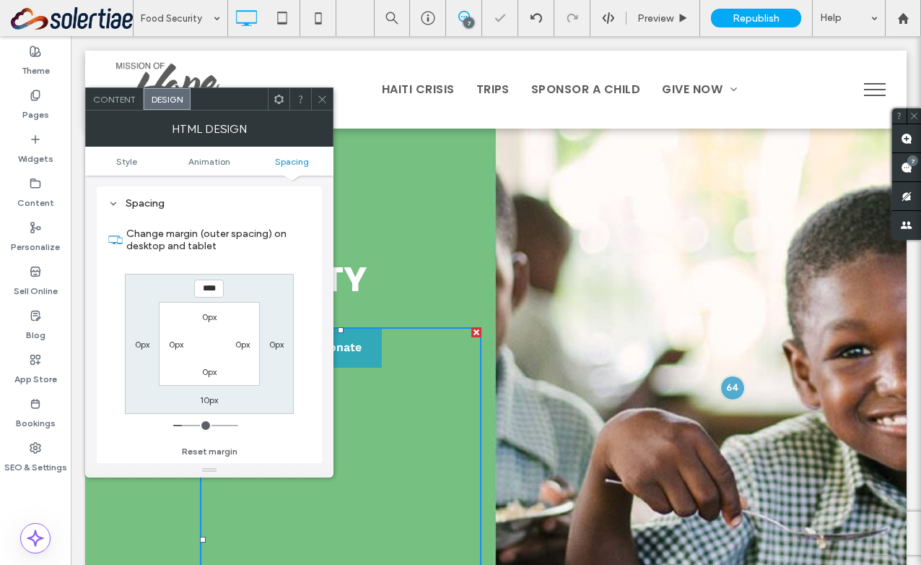
click at [324, 100] on icon at bounding box center [322, 99] width 11 height 11
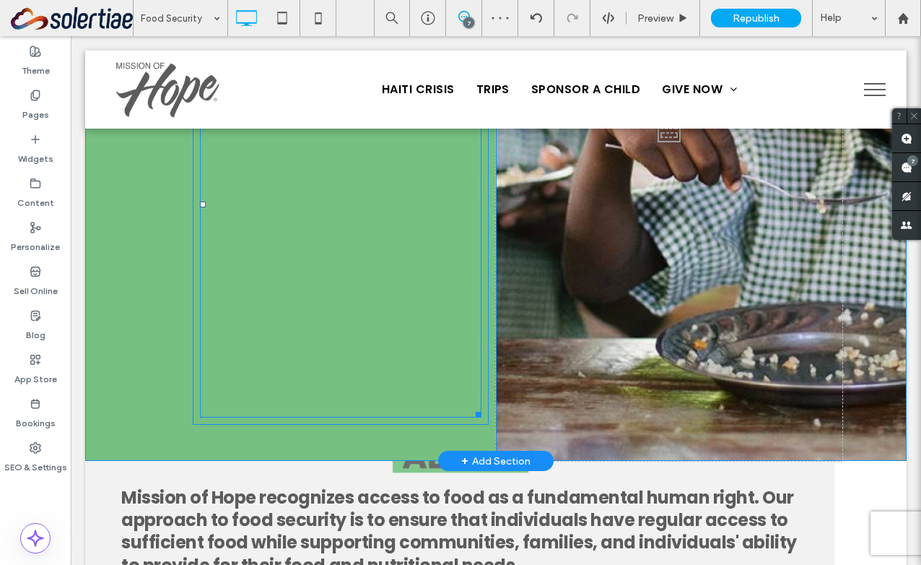
scroll to position [345, 0]
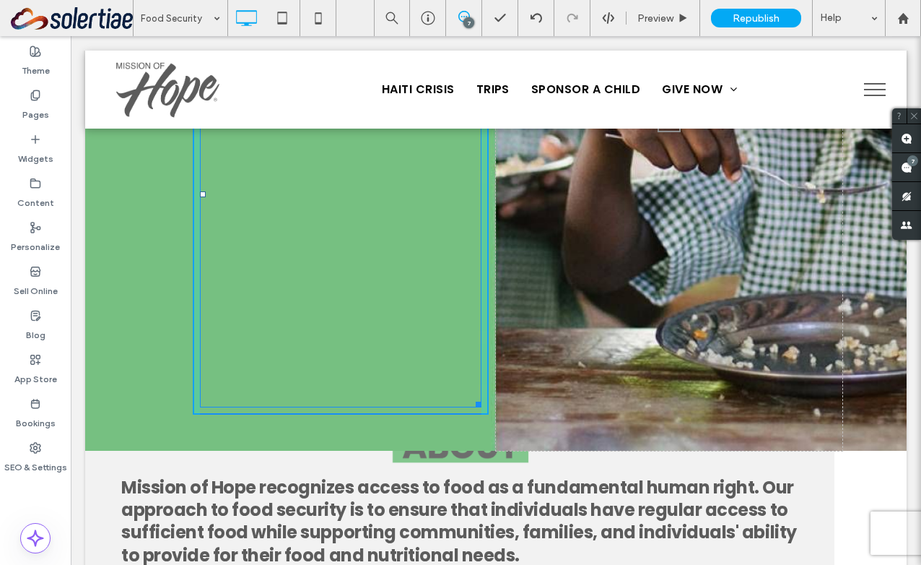
drag, startPoint x: 476, startPoint y: 403, endPoint x: 464, endPoint y: 187, distance: 216.2
click at [471, 396] on div at bounding box center [476, 401] width 11 height 11
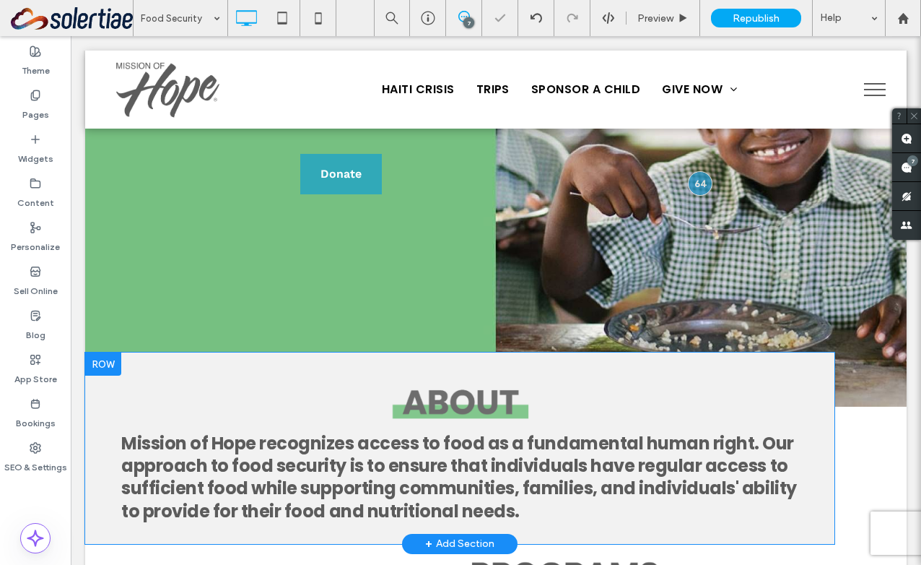
scroll to position [53, 0]
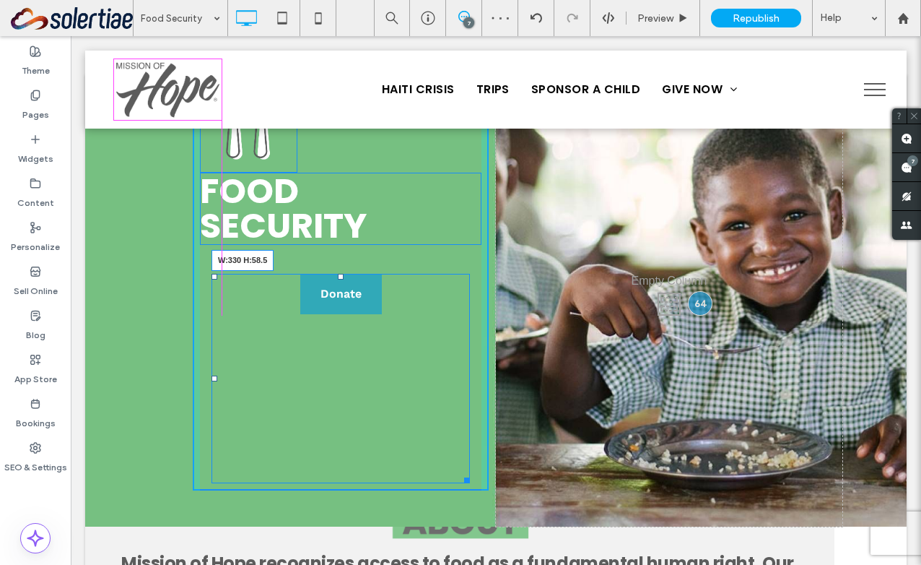
drag, startPoint x: 465, startPoint y: 478, endPoint x: 453, endPoint y: 312, distance: 166.5
click at [459, 472] on div at bounding box center [464, 477] width 11 height 11
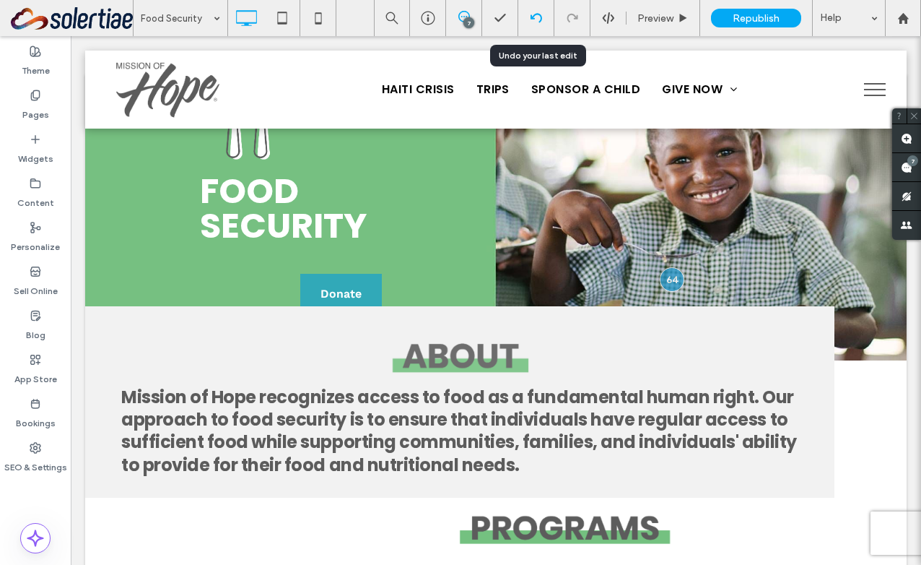
click at [538, 17] on icon at bounding box center [537, 18] width 12 height 12
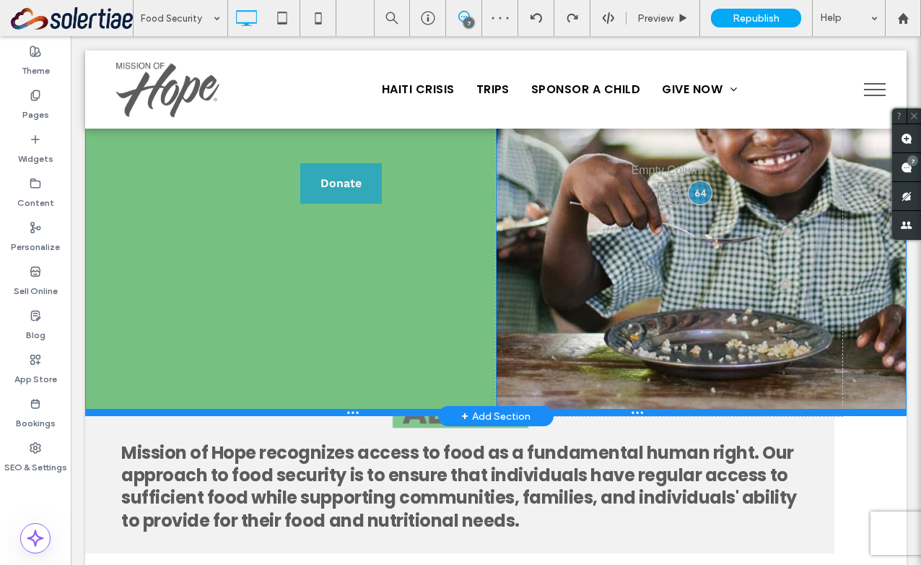
scroll to position [147, 0]
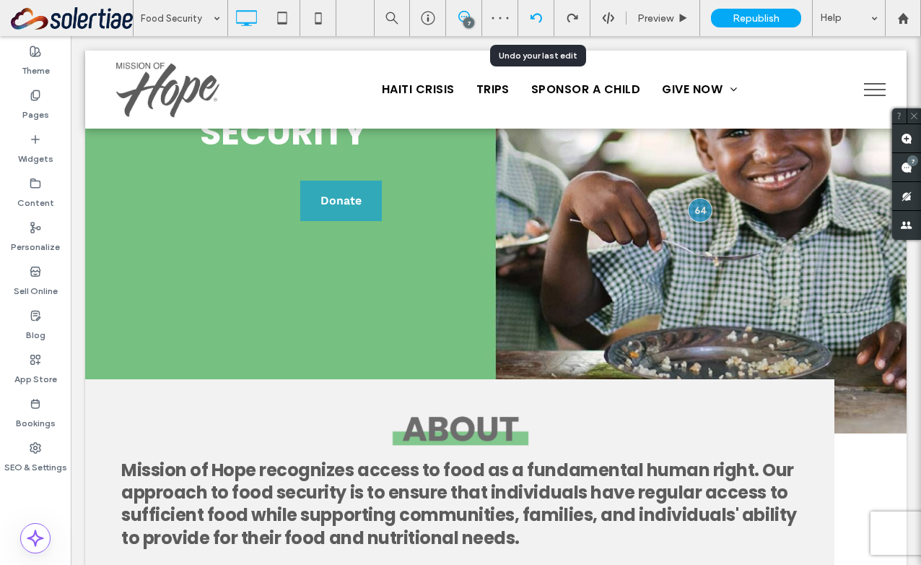
click at [541, 22] on icon at bounding box center [537, 18] width 12 height 12
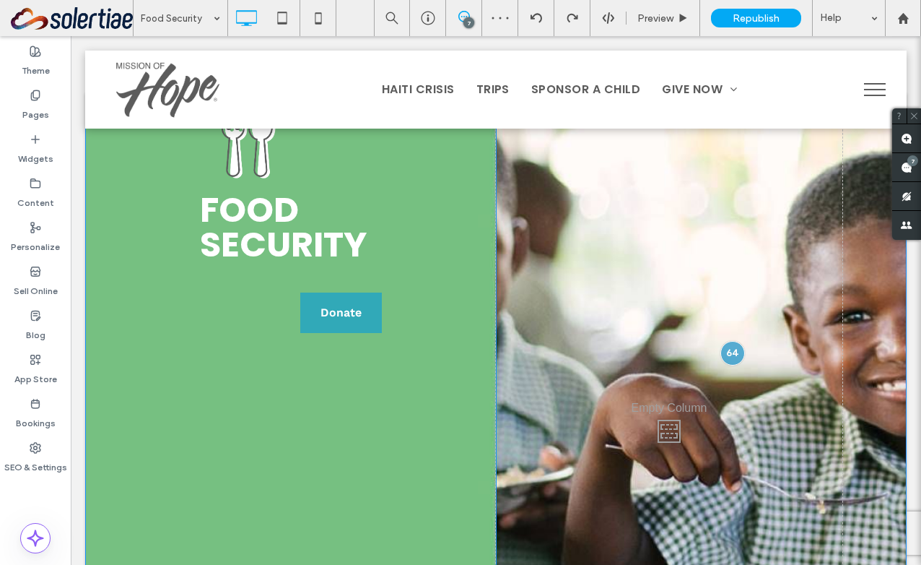
scroll to position [0, 0]
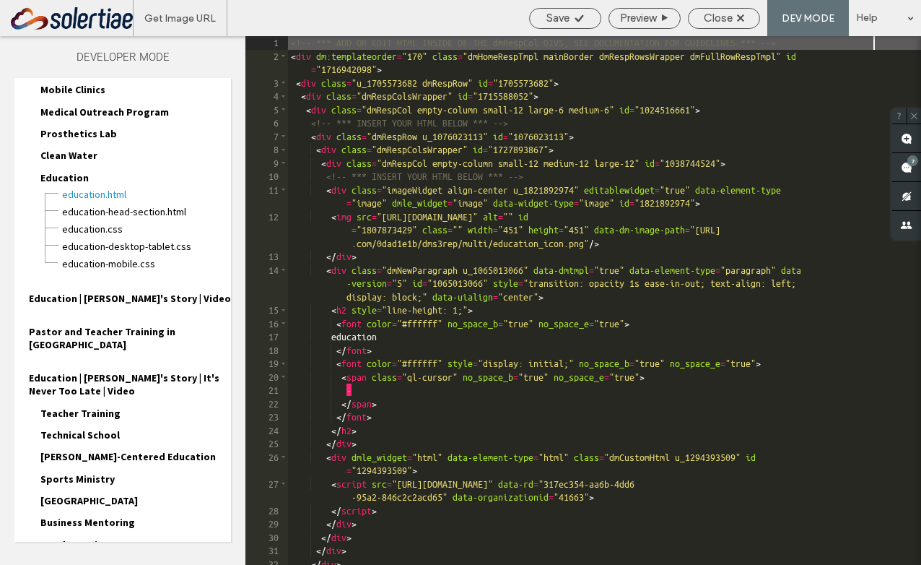
scroll to position [1, 0]
click at [488, 251] on div "<!-- *** ADD OR EDIT HTML INSIDE OF THE dmRespCol DIVS, SEE DOCUMENTATION FOR G…" at bounding box center [604, 313] width 633 height 555
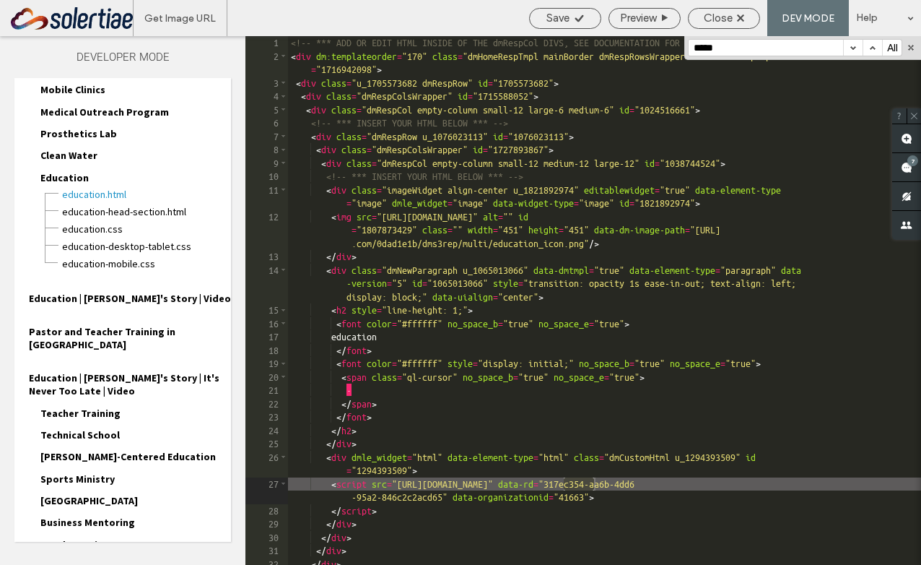
type input "*****"
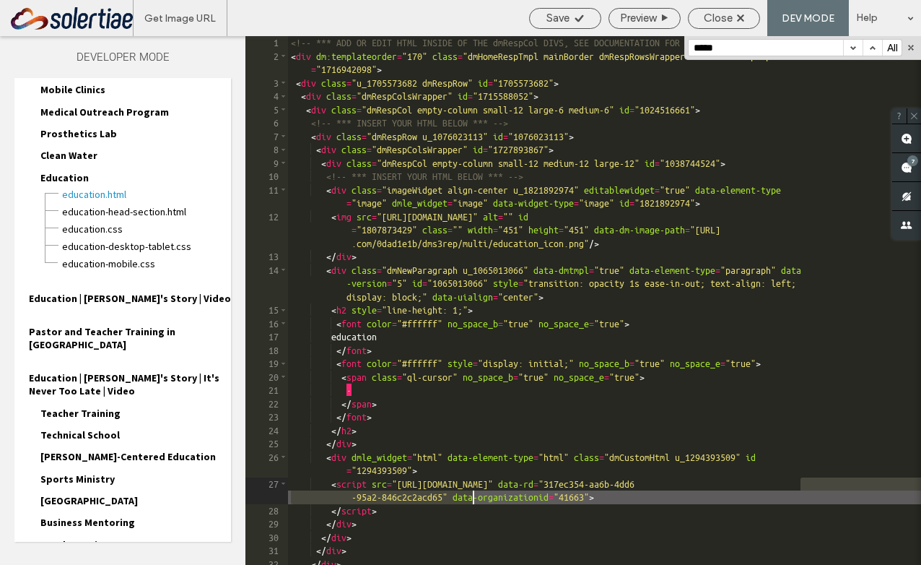
drag, startPoint x: 802, startPoint y: 482, endPoint x: 472, endPoint y: 492, distance: 330.9
click at [472, 492] on div "<!-- *** ADD OR EDIT HTML INSIDE OF THE dmRespCol DIVS, SEE DOCUMENTATION FOR G…" at bounding box center [604, 313] width 633 height 555
click at [567, 17] on span "Save" at bounding box center [558, 18] width 23 height 13
click at [704, 22] on span "Close" at bounding box center [718, 18] width 29 height 13
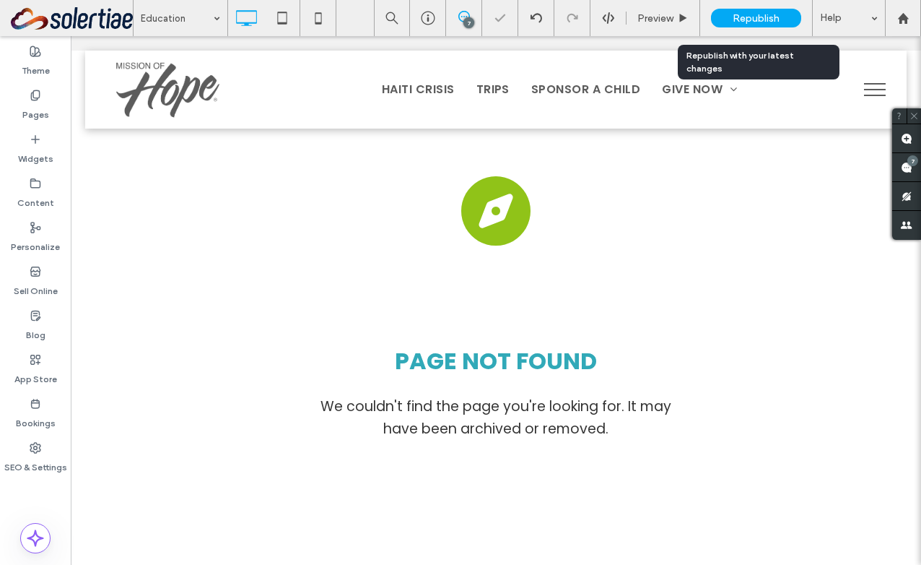
click at [771, 22] on span "Republish" at bounding box center [756, 18] width 47 height 12
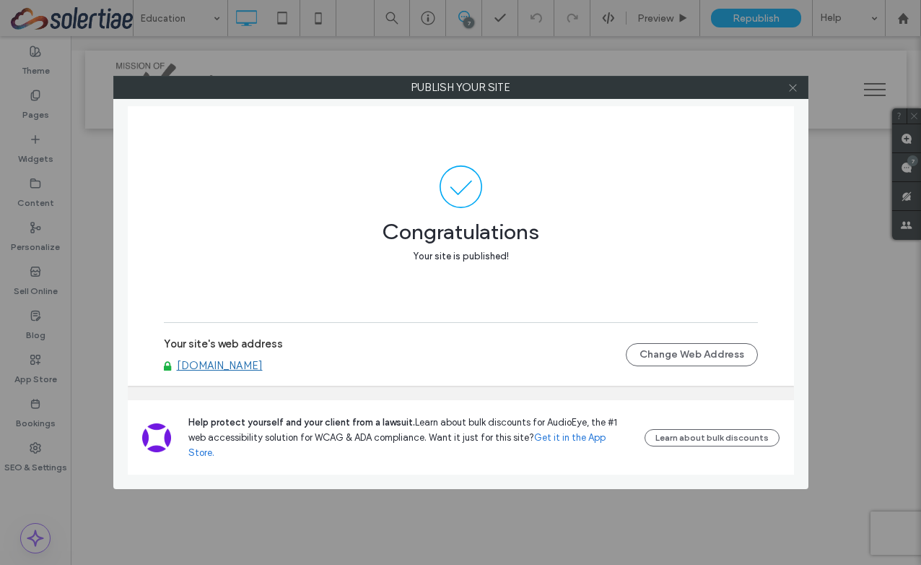
click at [789, 85] on icon at bounding box center [793, 87] width 11 height 11
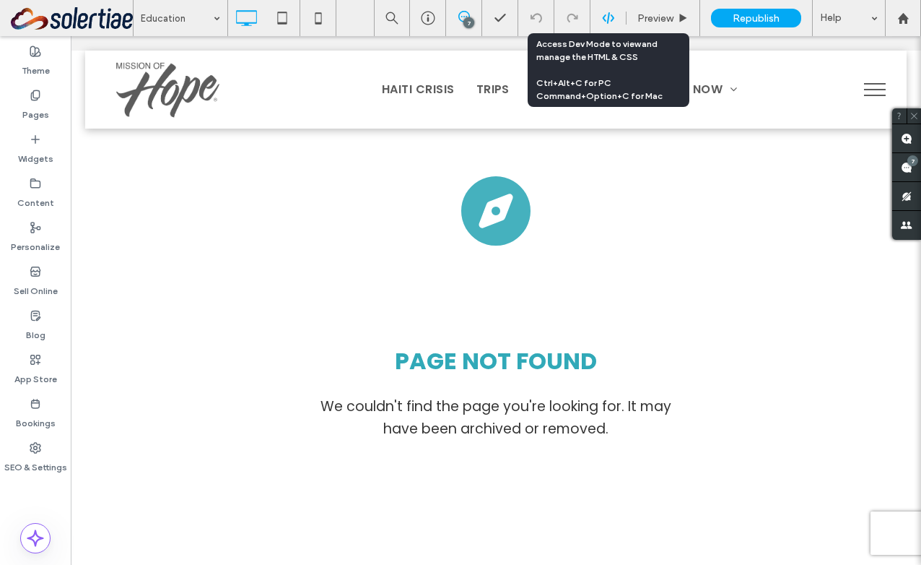
click at [617, 16] on div at bounding box center [608, 18] width 35 height 13
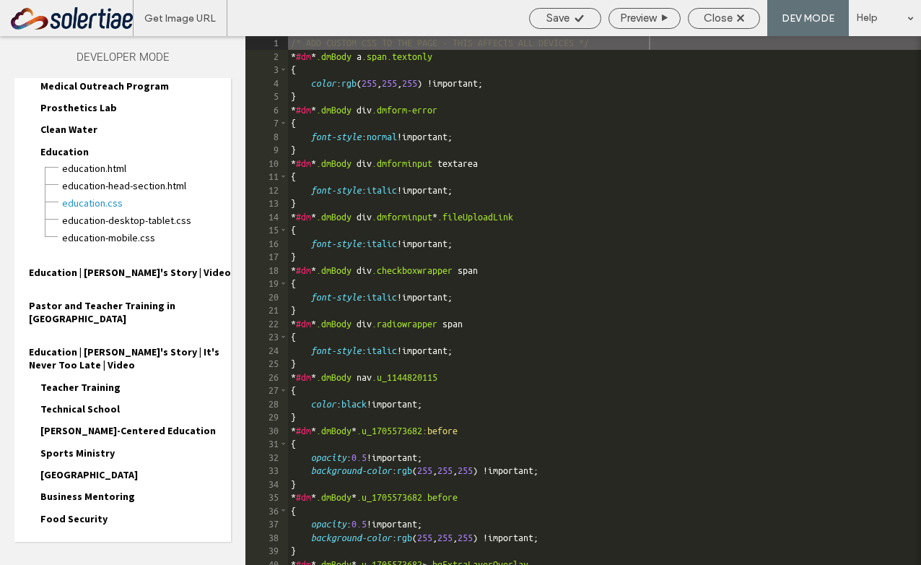
scroll to position [1031, 0]
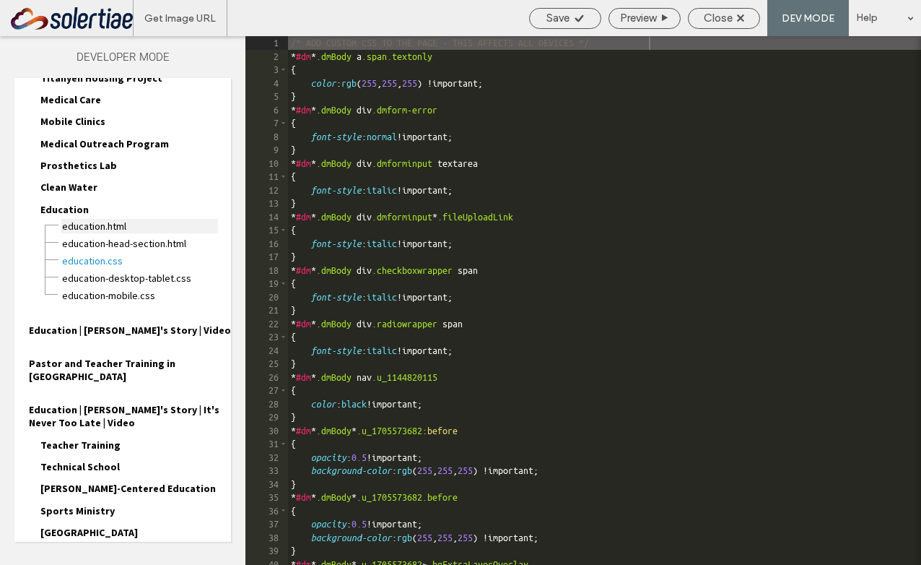
click at [107, 225] on span "Education.html" at bounding box center [139, 226] width 157 height 14
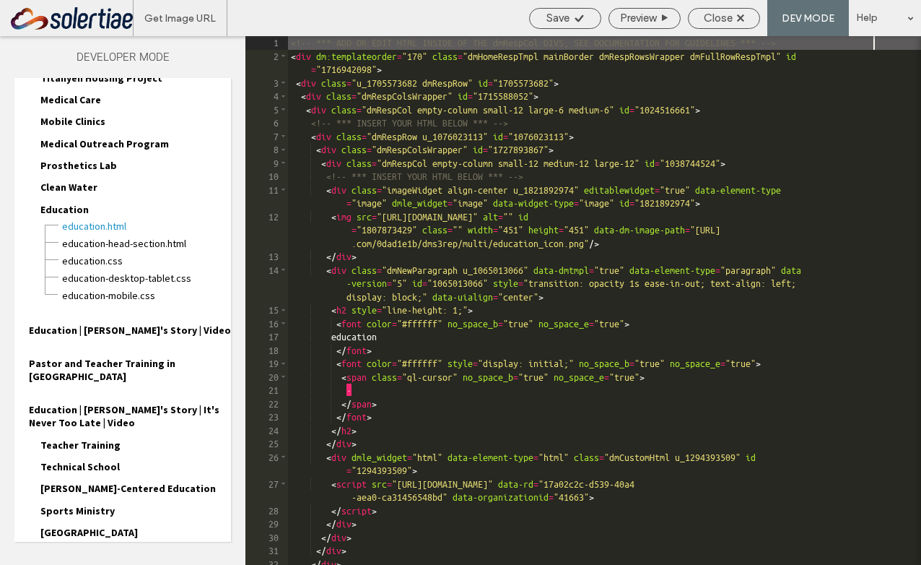
click at [460, 303] on div "<!-- *** ADD OR EDIT HTML INSIDE OF THE dmRespCol DIVS, SEE DOCUMENTATION FOR G…" at bounding box center [604, 313] width 633 height 555
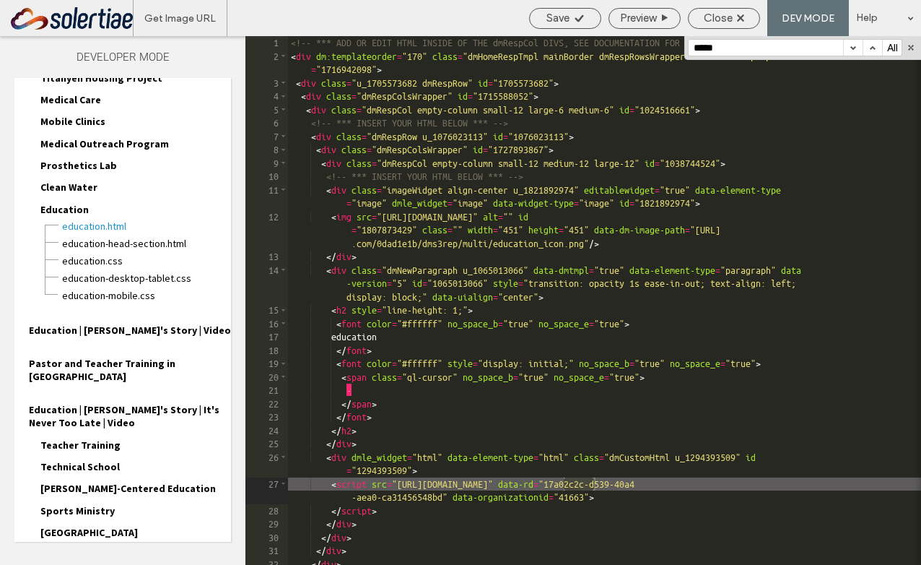
type input "*****"
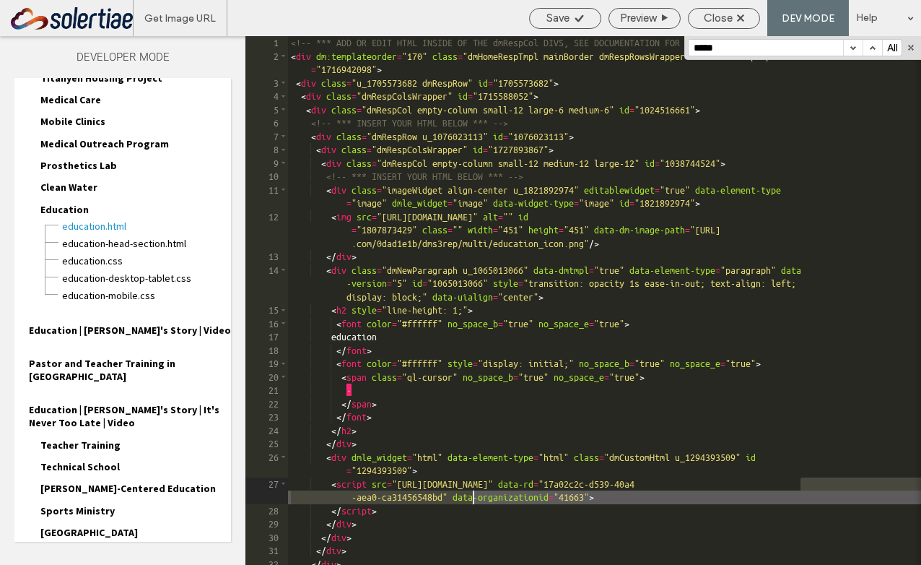
drag, startPoint x: 800, startPoint y: 487, endPoint x: 472, endPoint y: 500, distance: 328.1
click at [472, 500] on div "<!-- *** ADD OR EDIT HTML INSIDE OF THE dmRespCol DIVS, SEE DOCUMENTATION FOR G…" at bounding box center [604, 313] width 633 height 555
click at [801, 484] on div "<!-- *** ADD OR EDIT HTML INSIDE OF THE dmRespCol DIVS, SEE DOCUMENTATION FOR G…" at bounding box center [604, 313] width 633 height 555
click at [870, 43] on button "button" at bounding box center [872, 48] width 19 height 16
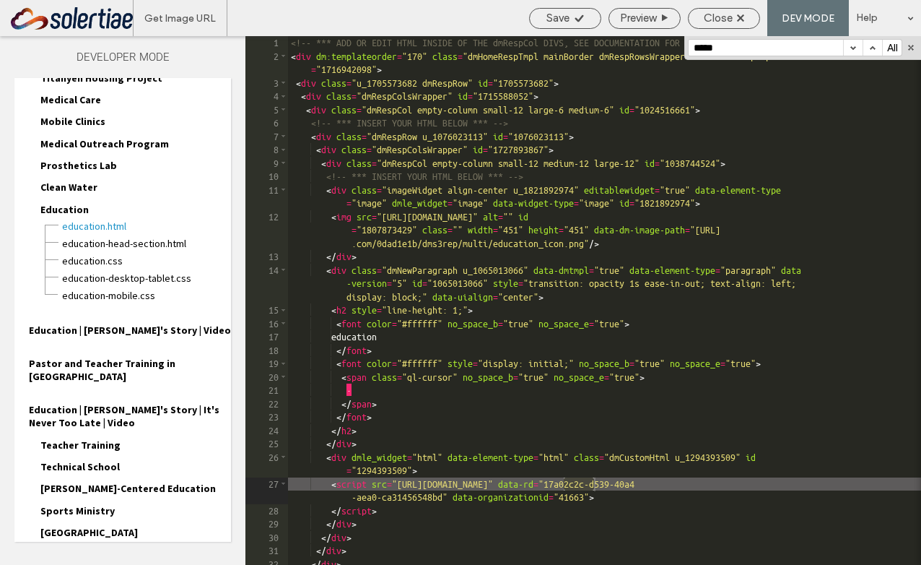
click at [870, 43] on button "button" at bounding box center [872, 48] width 19 height 16
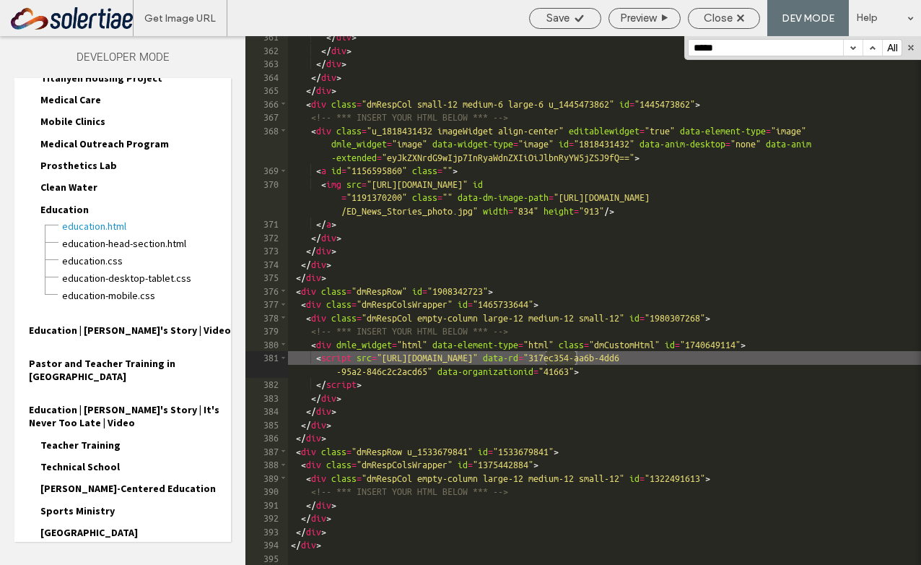
click at [785, 360] on div "</ div > </ div > </ div > </ div > </ div > < div class = "dmRespCol small-12 …" at bounding box center [604, 307] width 633 height 555
click at [452, 372] on div "</ div > </ div > </ div > </ div > </ div > < div class = "dmRespCol small-12 …" at bounding box center [604, 307] width 633 height 555
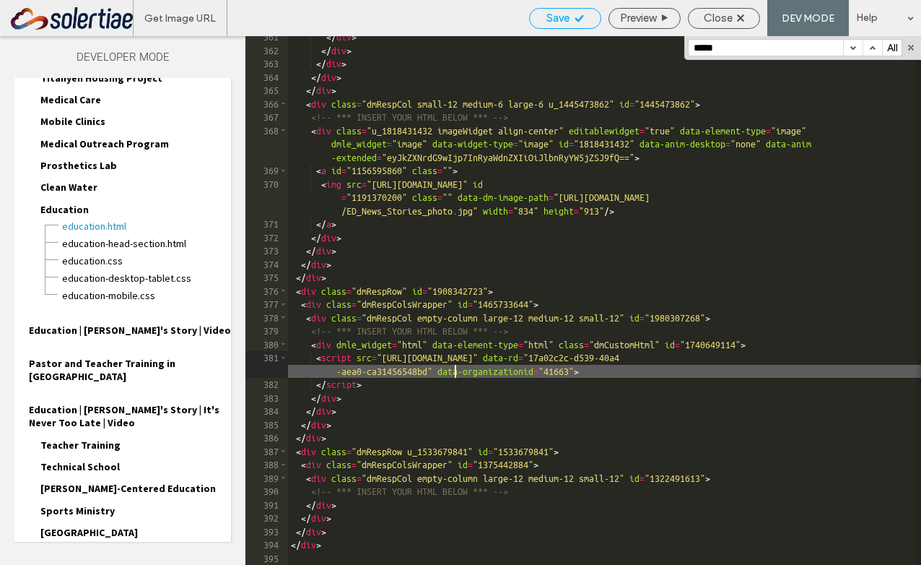
click at [559, 21] on span "Save" at bounding box center [558, 18] width 23 height 13
click at [709, 21] on span "Close" at bounding box center [718, 18] width 29 height 13
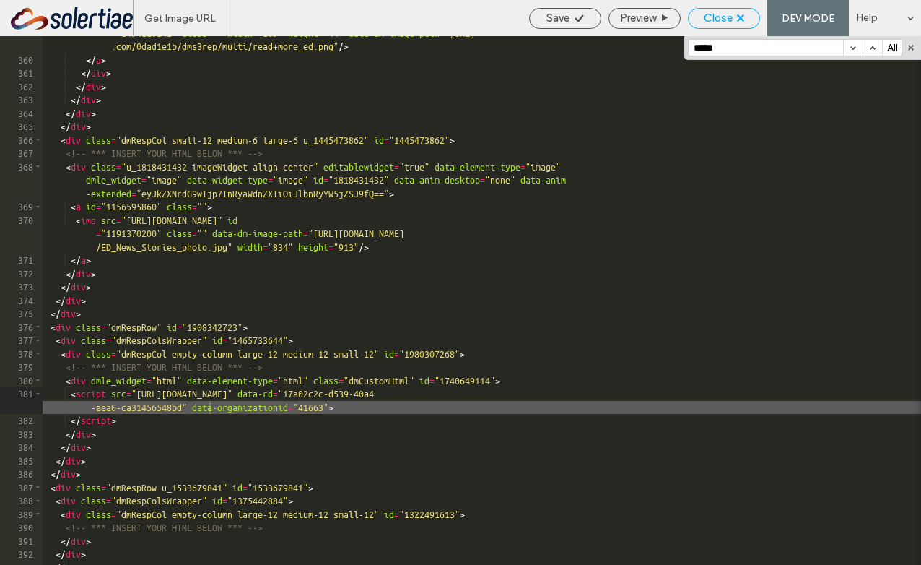
scroll to position [6395, 0]
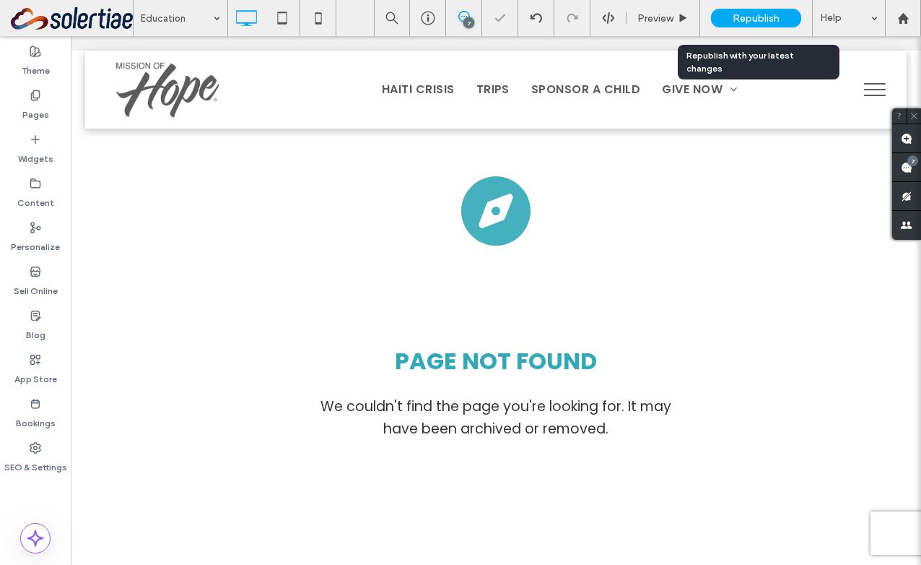
click at [760, 20] on span "Republish" at bounding box center [756, 18] width 47 height 12
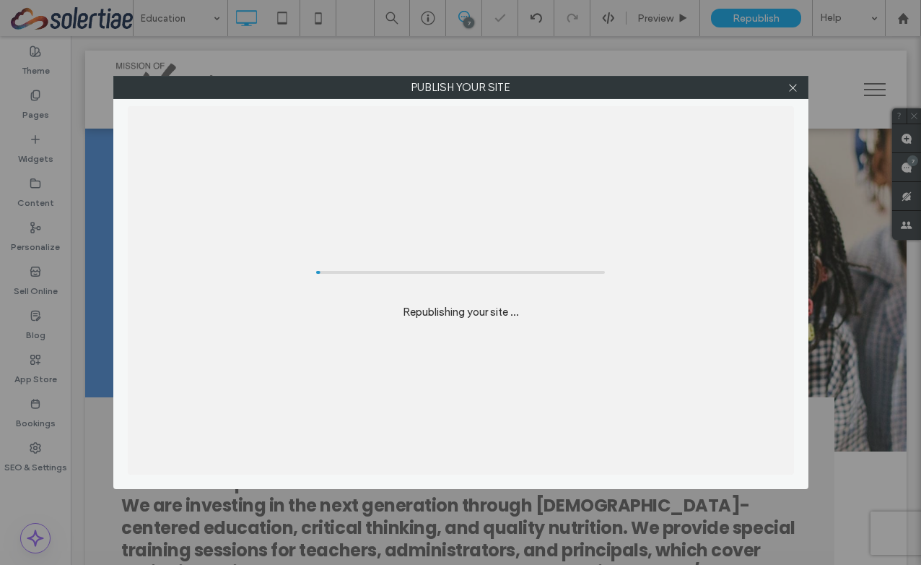
scroll to position [0, 0]
